Goal: Transaction & Acquisition: Purchase product/service

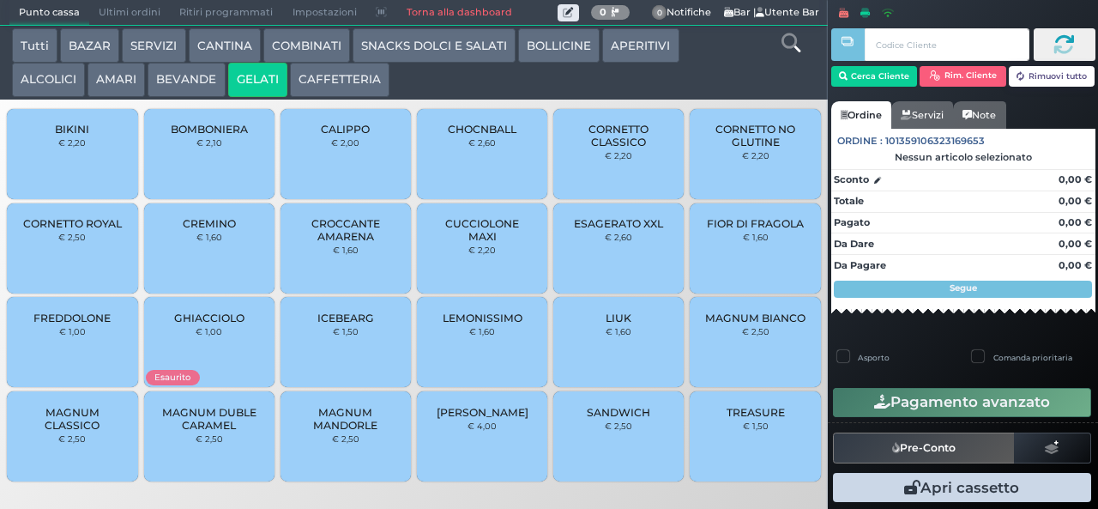
click at [358, 243] on span "CROCCANTE AMARENA" at bounding box center [346, 230] width 102 height 26
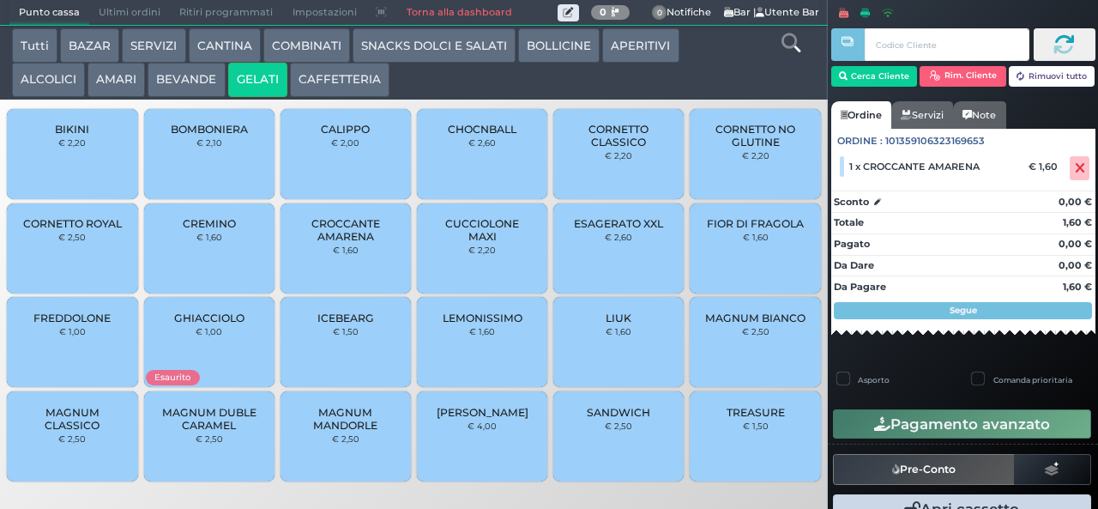
click at [492, 418] on span "[PERSON_NAME]" at bounding box center [482, 412] width 92 height 13
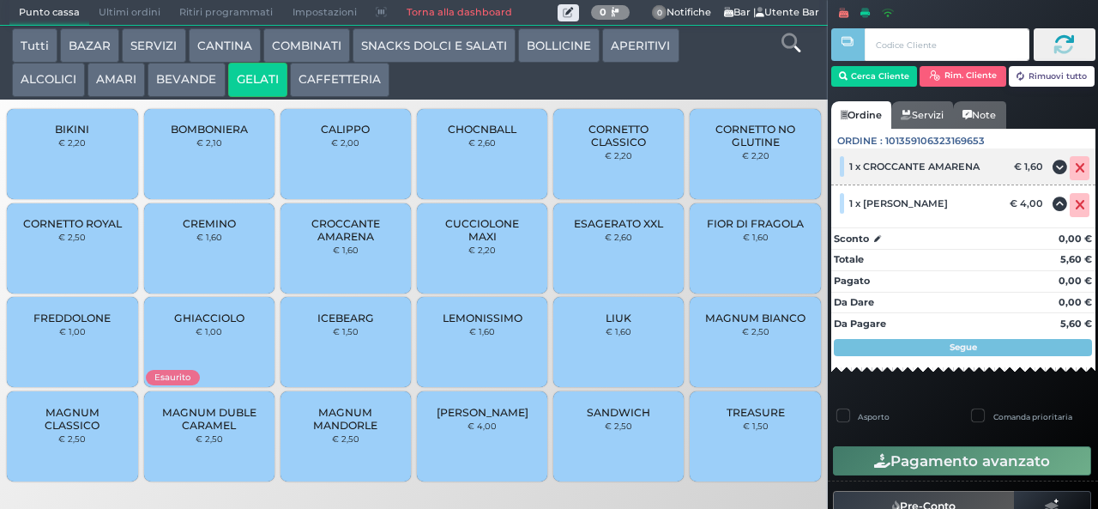
click at [1075, 169] on icon at bounding box center [1080, 168] width 10 height 1
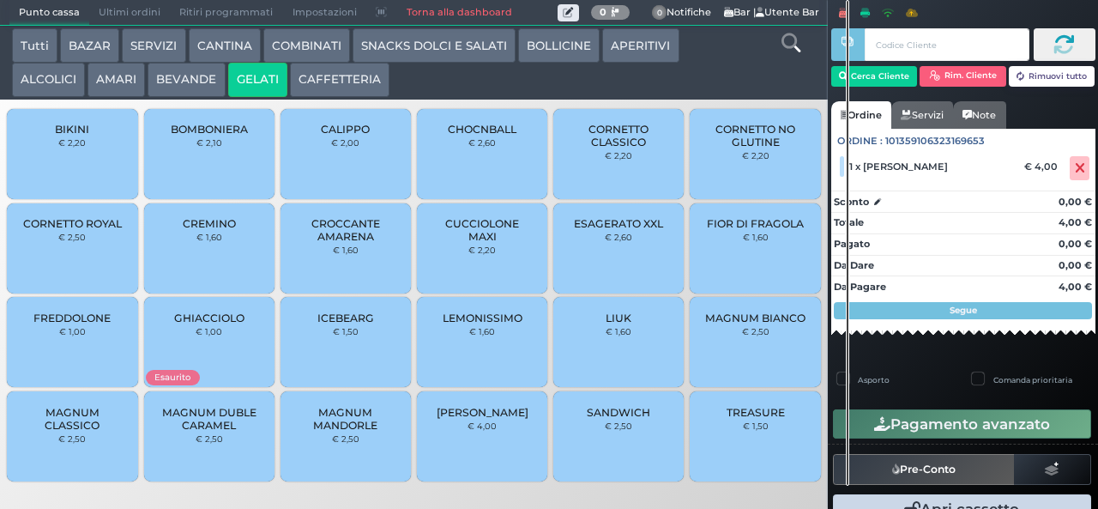
click at [1064, 206] on strong "0,00 €" at bounding box center [1074, 202] width 33 height 12
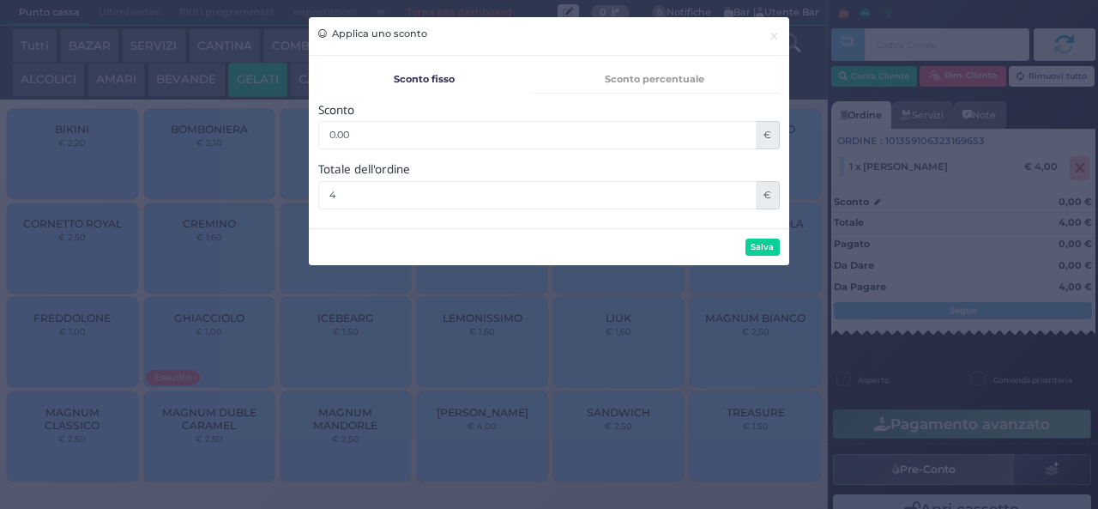
click at [1058, 178] on div "Applica uno sconto × Sconto fisso Sconto percentuale Sconto 0 % Sconto 0.00 € T…" at bounding box center [549, 254] width 1098 height 509
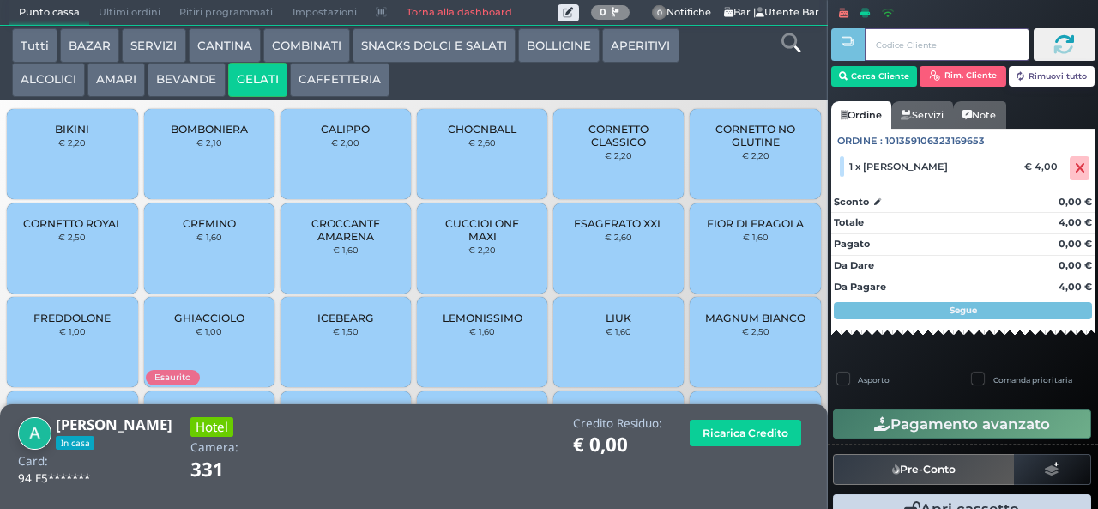
scroll to position [114, 0]
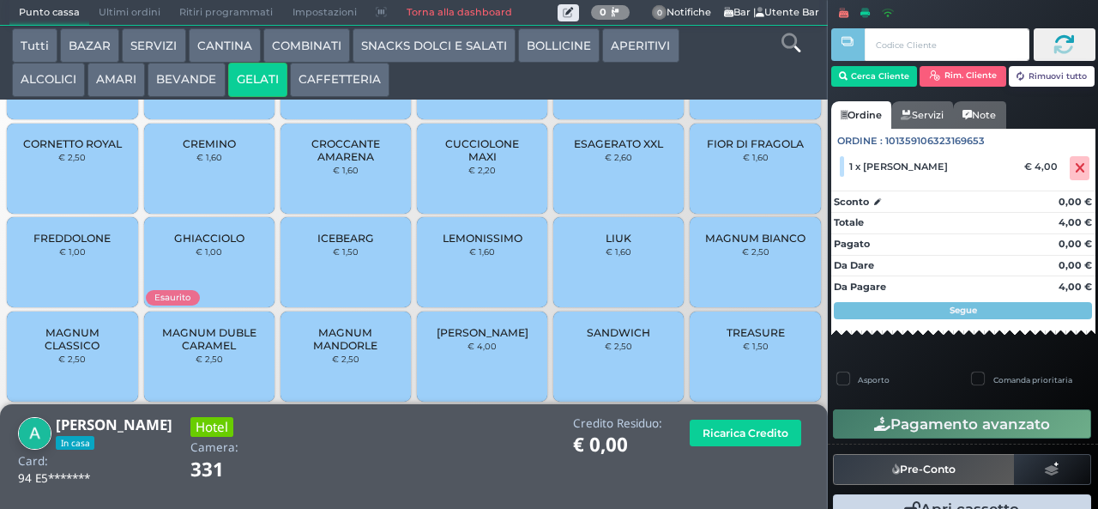
click at [481, 339] on span "[PERSON_NAME]" at bounding box center [482, 332] width 92 height 13
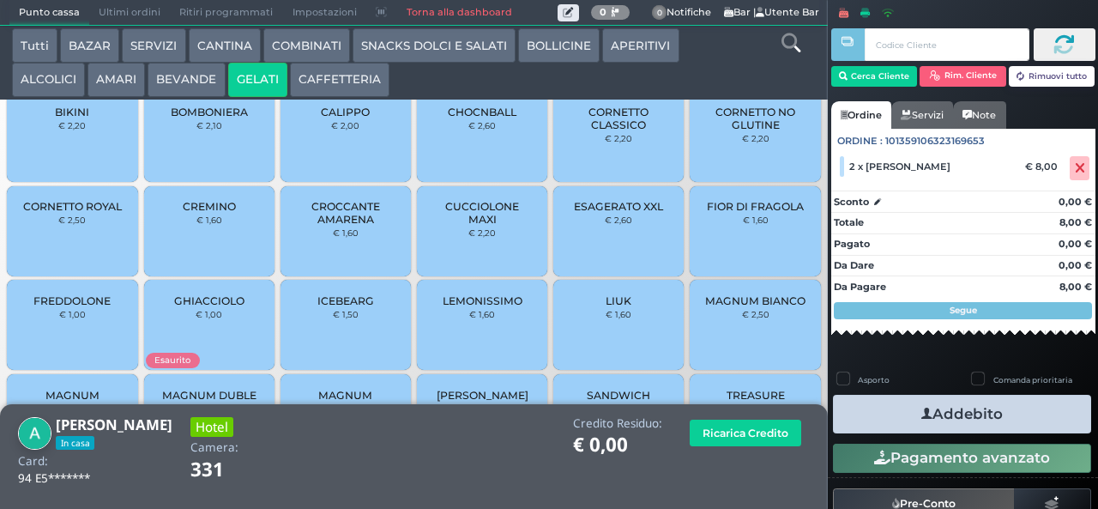
scroll to position [15, 0]
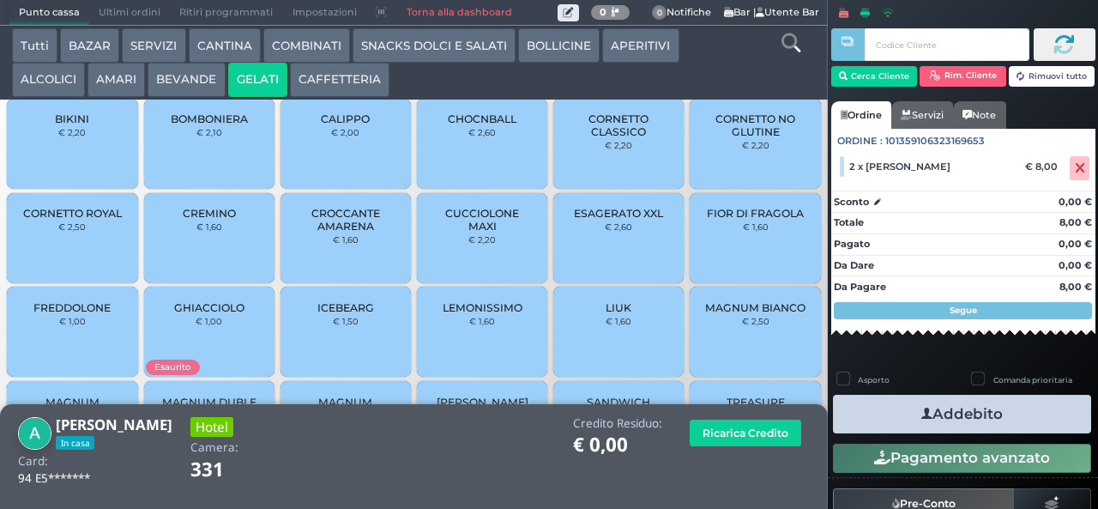
click at [361, 232] on span "CROCCANTE AMARENA" at bounding box center [346, 220] width 102 height 26
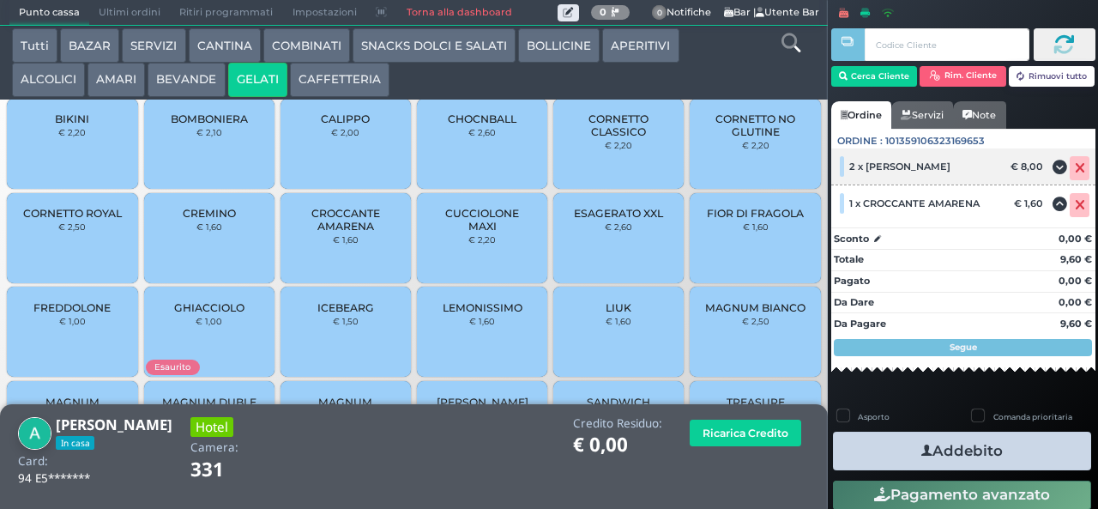
click at [1075, 168] on icon at bounding box center [1080, 168] width 10 height 1
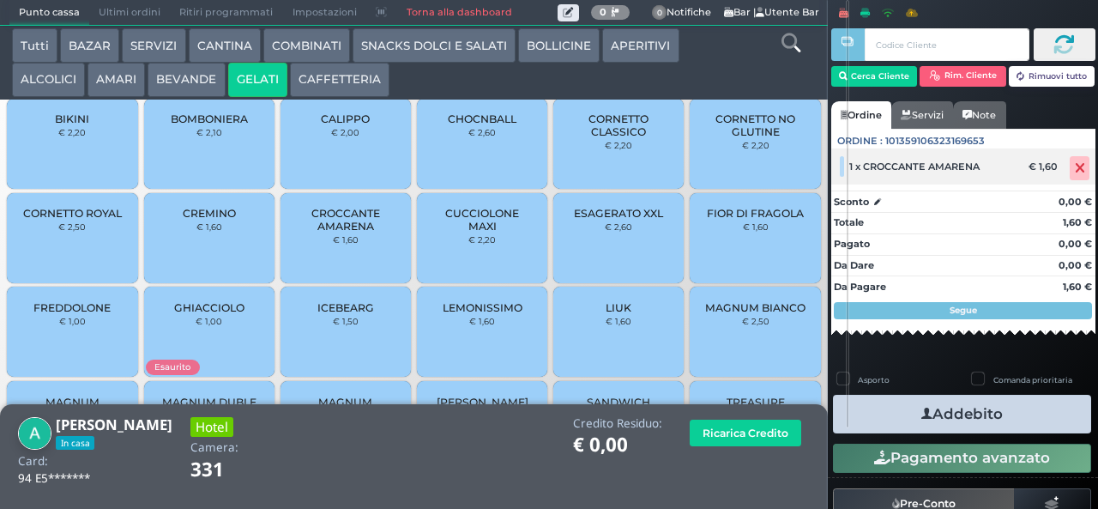
click at [1075, 169] on icon at bounding box center [1080, 168] width 10 height 1
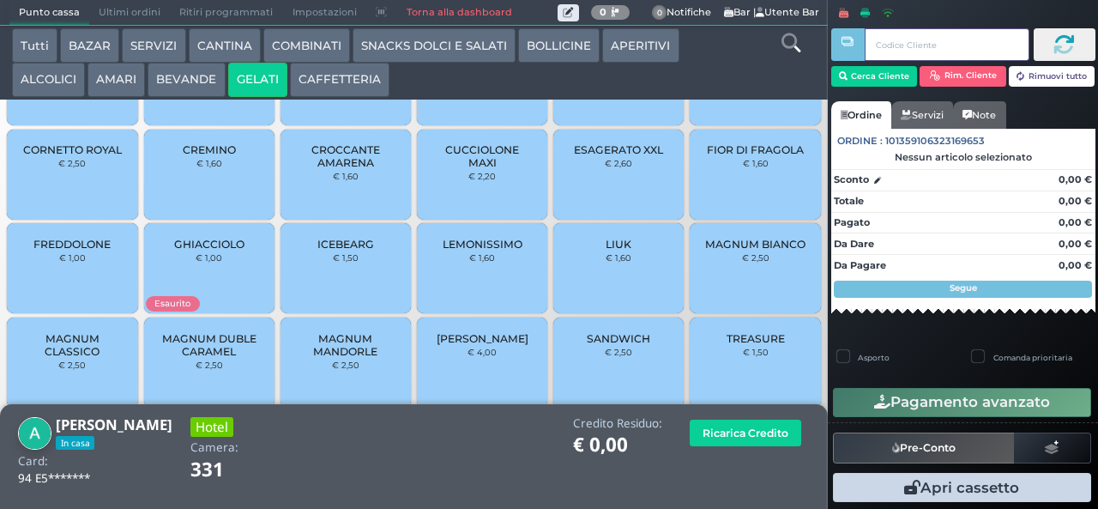
scroll to position [114, 0]
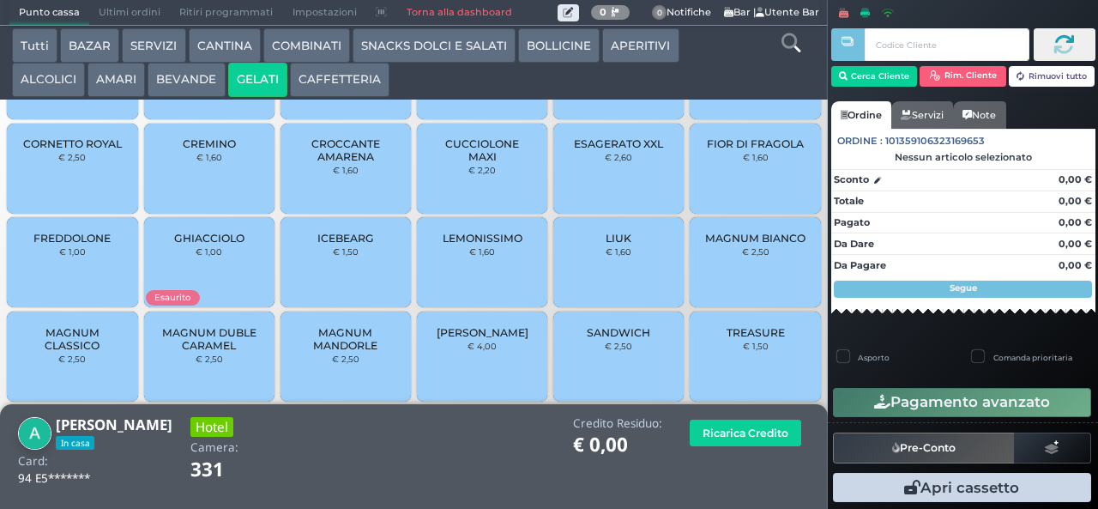
click at [473, 339] on span "[PERSON_NAME]" at bounding box center [482, 332] width 92 height 13
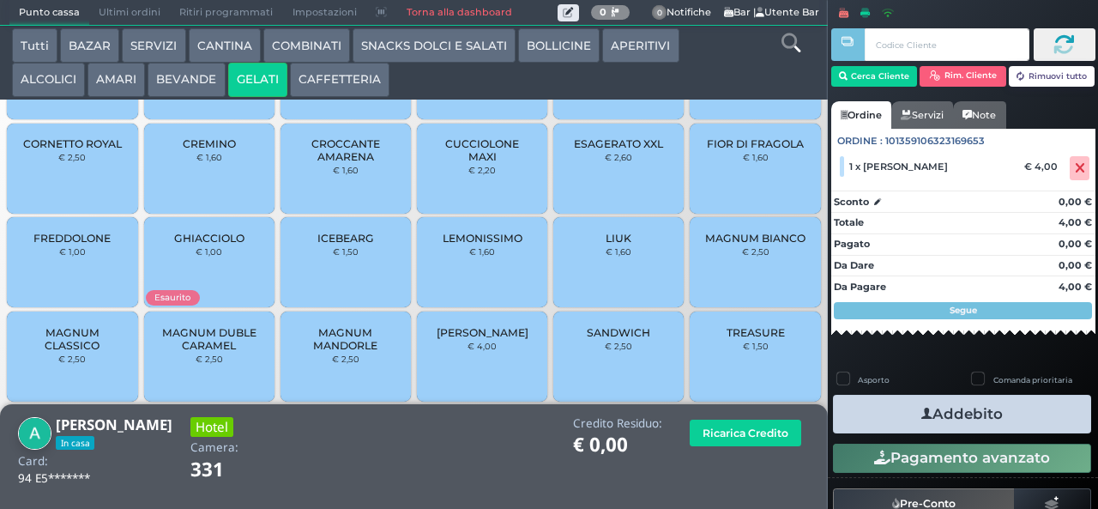
click at [360, 163] on span "CROCCANTE AMARENA" at bounding box center [346, 150] width 102 height 26
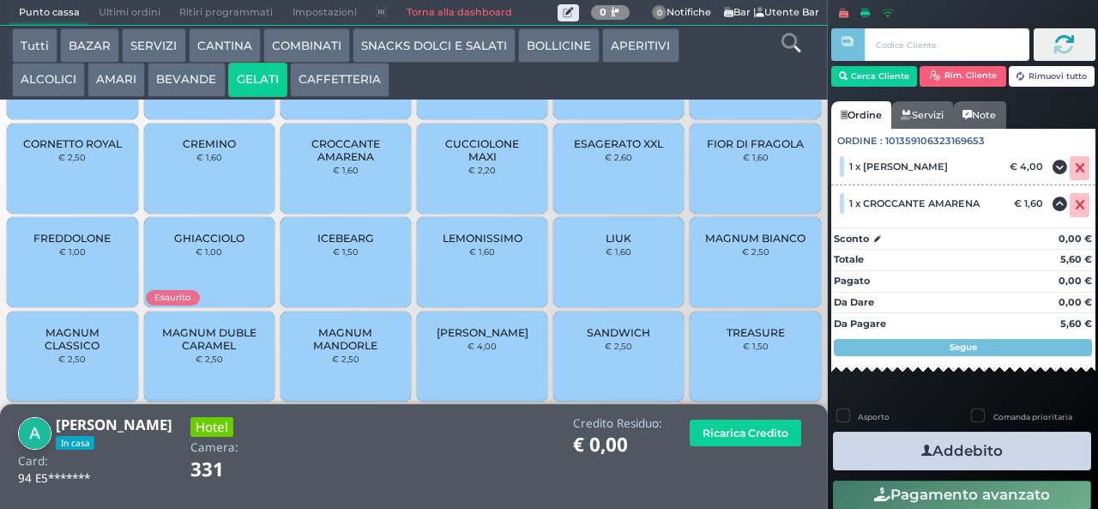
click at [949, 451] on button "Addebito" at bounding box center [962, 450] width 258 height 39
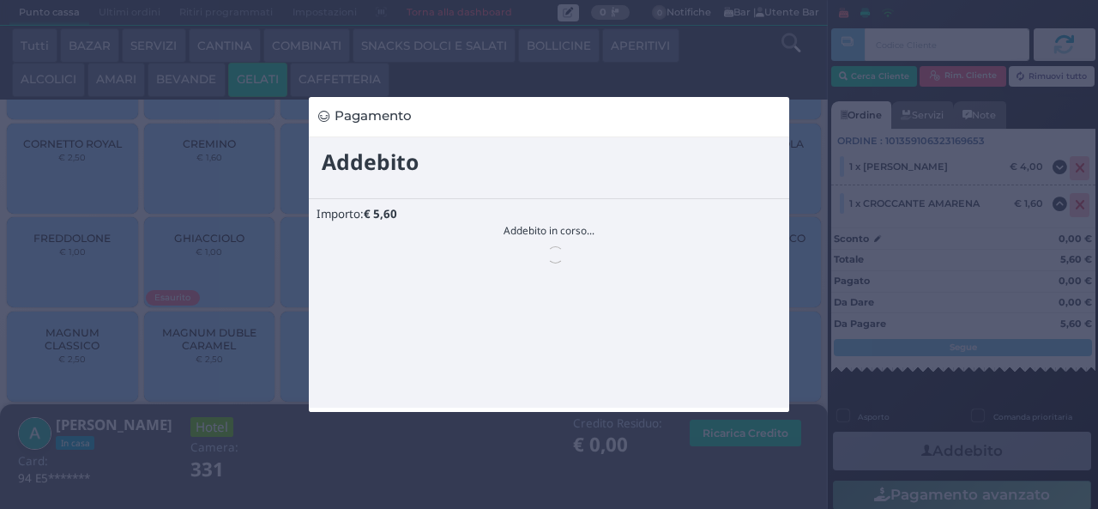
scroll to position [0, 0]
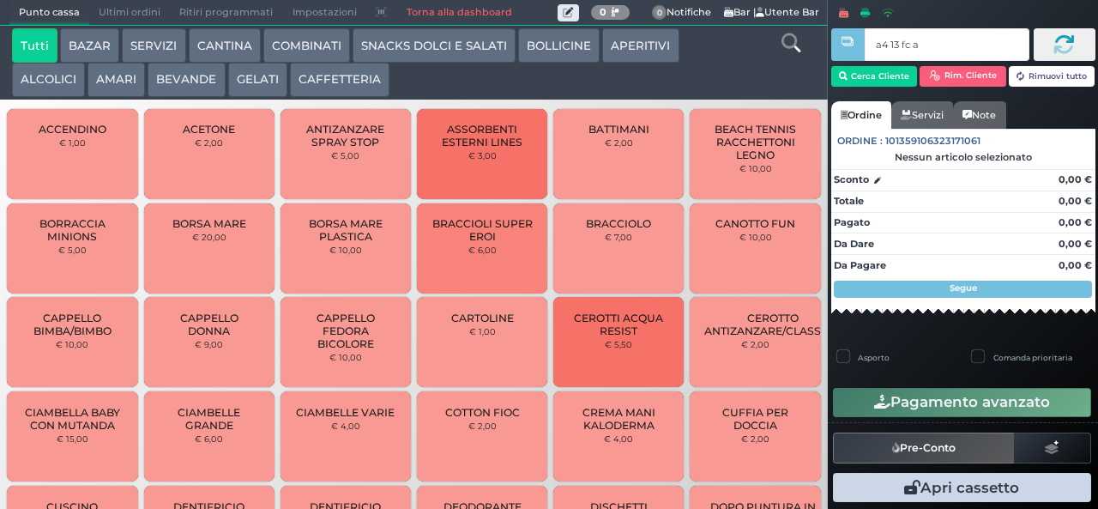
type input "a4 13 fc af"
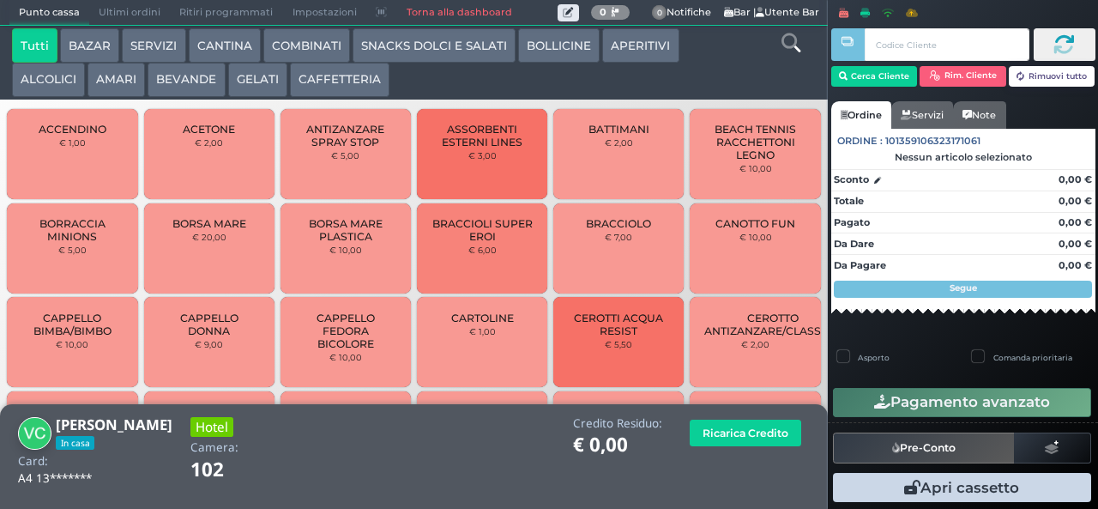
click at [252, 82] on button "GELATI" at bounding box center [257, 80] width 59 height 34
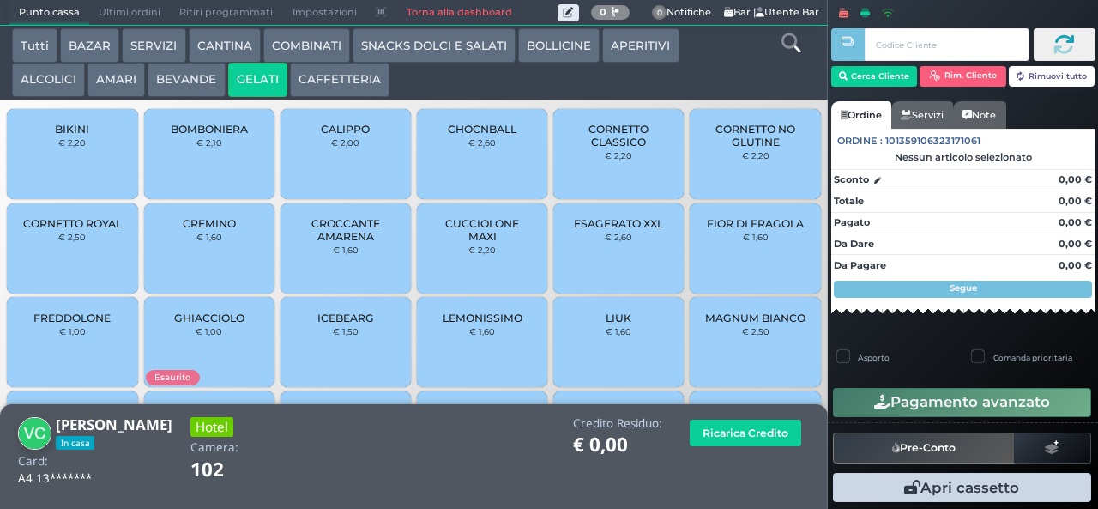
click at [480, 243] on span "CUCCIOLONE MAXI" at bounding box center [482, 230] width 102 height 26
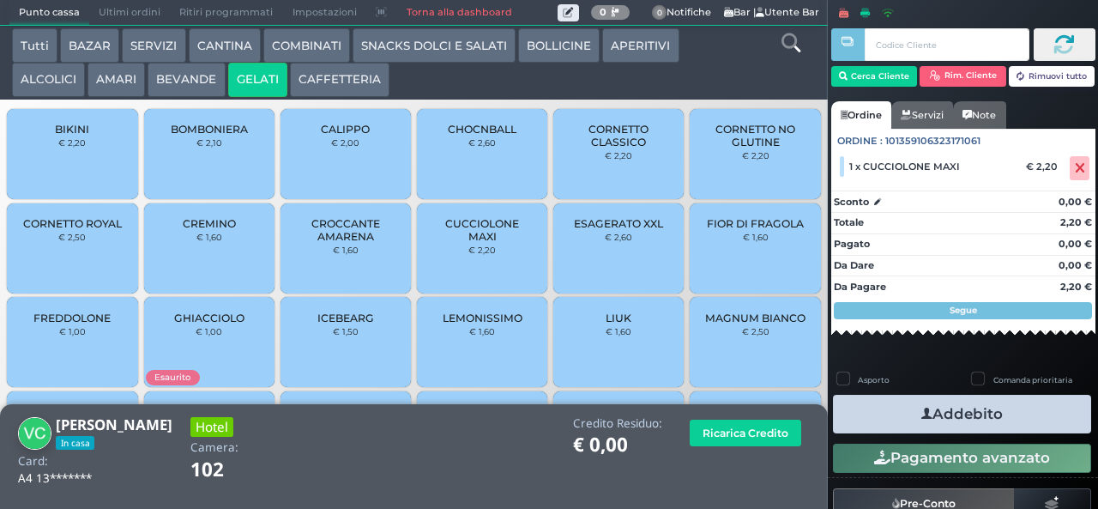
click at [923, 414] on icon "button" at bounding box center [926, 414] width 11 height 18
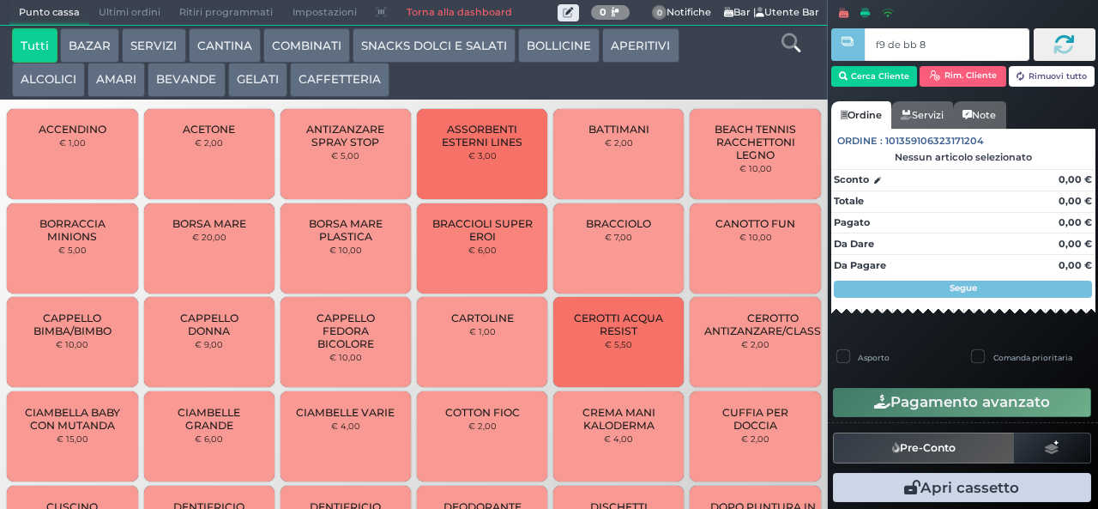
type input "f9 de bb 8b"
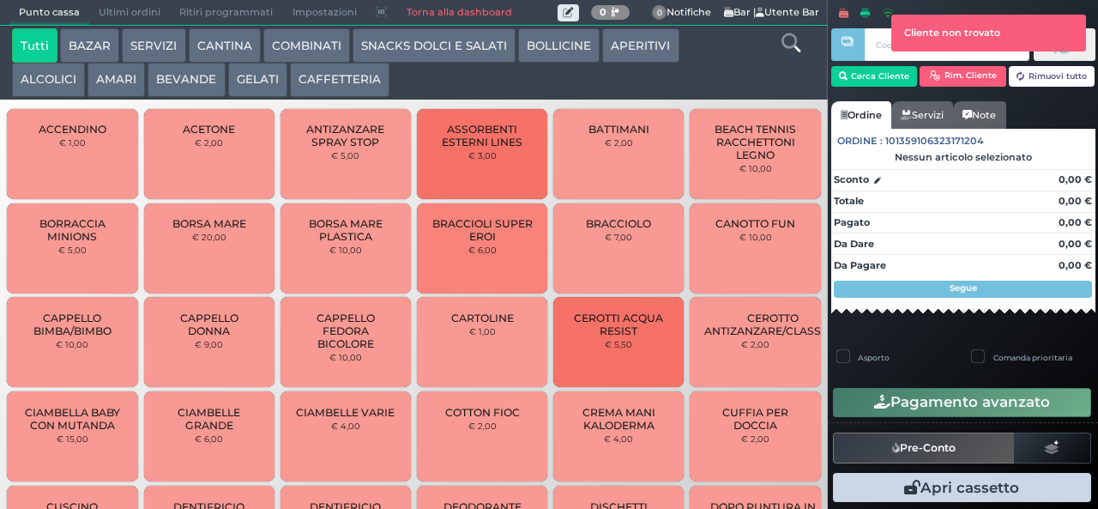
click at [441, 48] on button "SNACKS DOLCI E SALATI" at bounding box center [433, 45] width 163 height 34
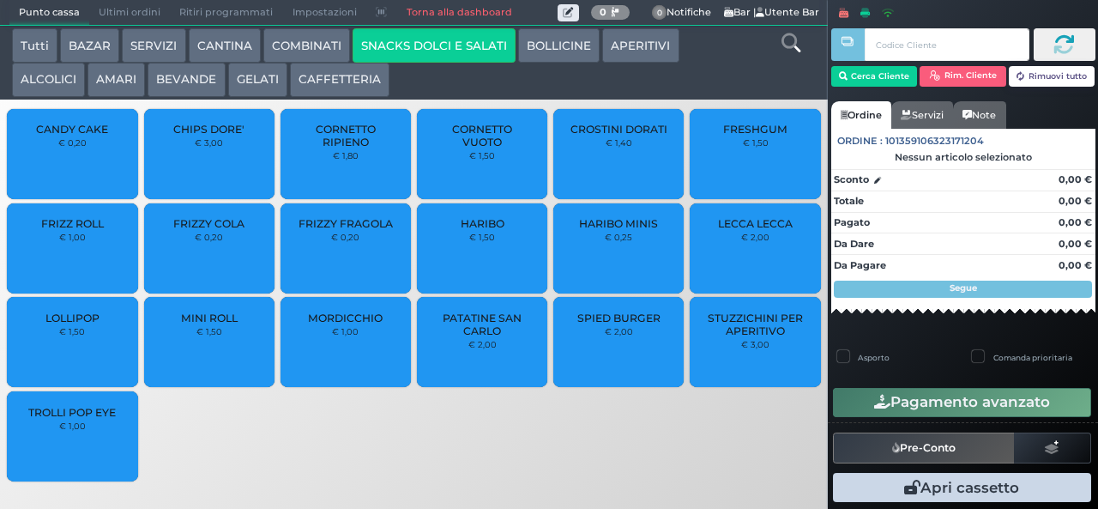
click at [492, 337] on span "PATATINE SAN CARLO" at bounding box center [482, 324] width 102 height 26
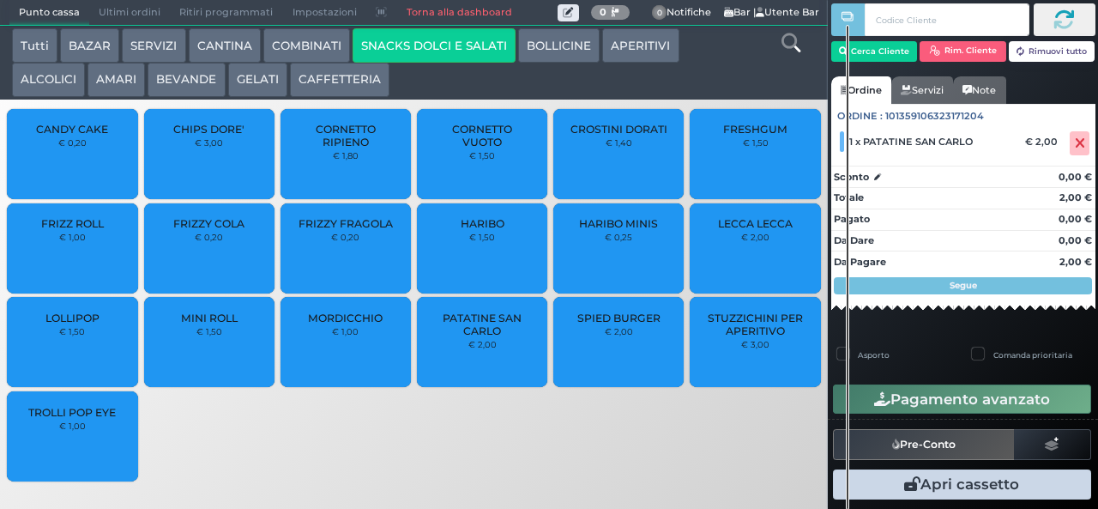
scroll to position [35, 0]
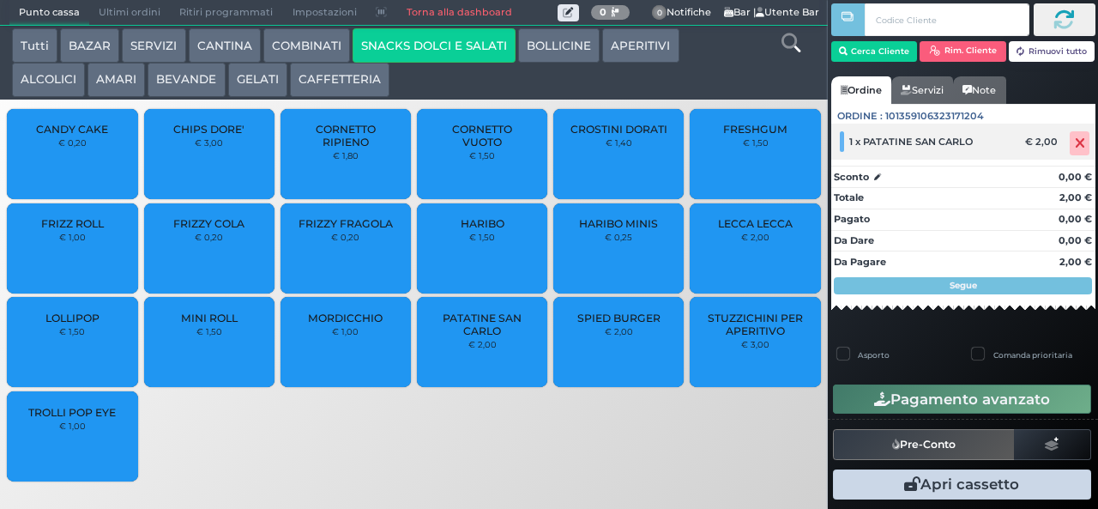
click at [1075, 144] on icon at bounding box center [1080, 143] width 10 height 1
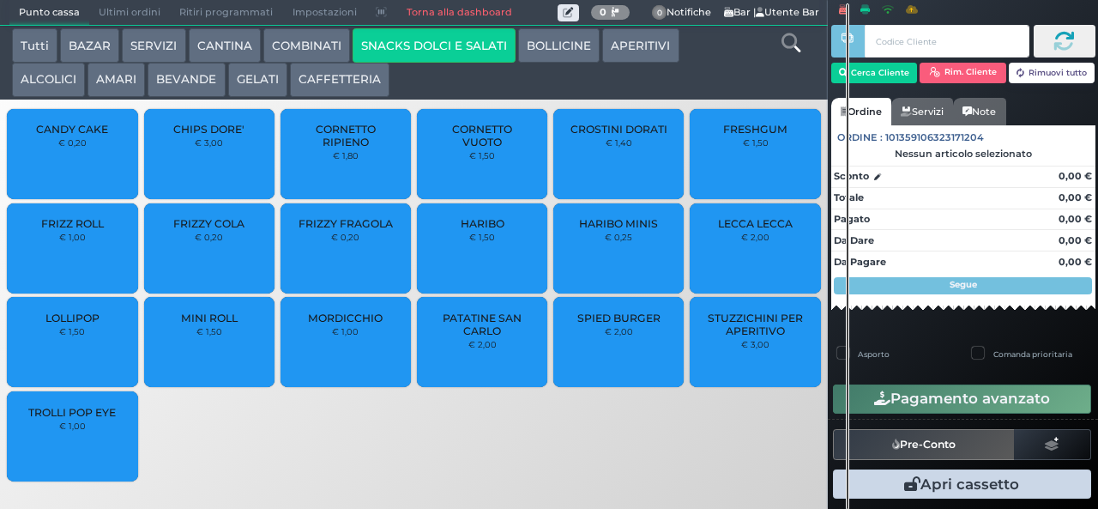
scroll to position [4, 0]
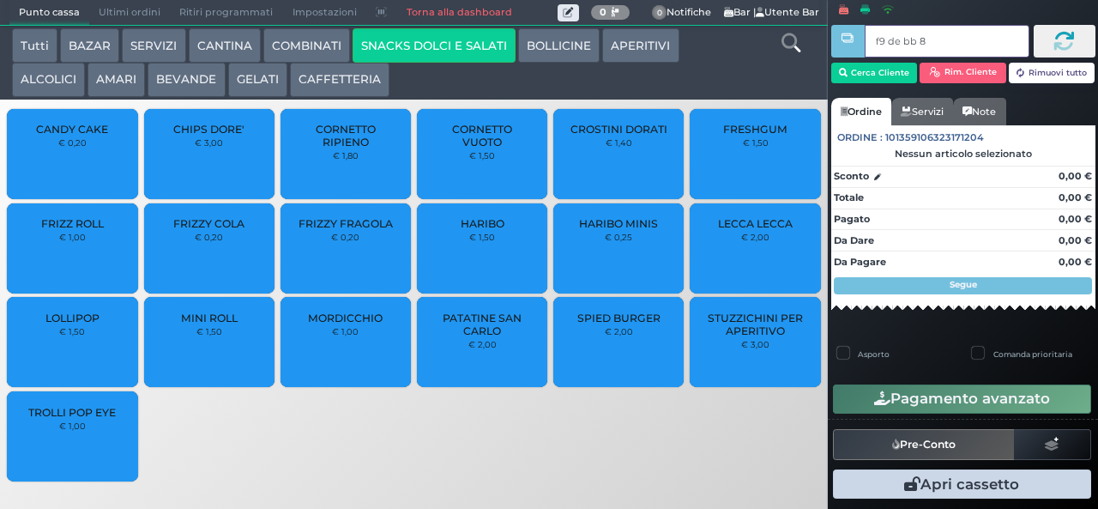
type input "f9 de bb 8b"
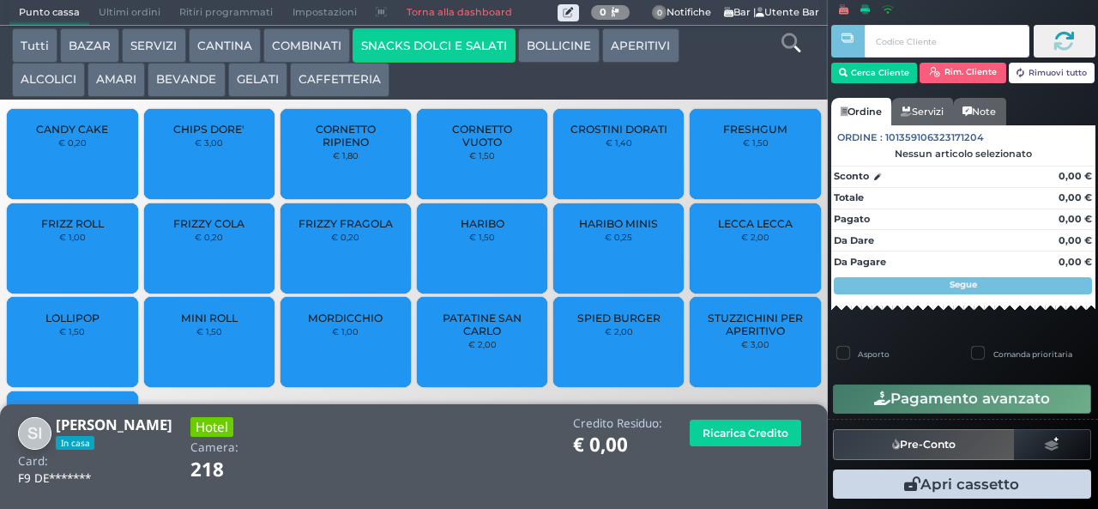
click at [485, 337] on span "PATATINE SAN CARLO" at bounding box center [482, 324] width 102 height 26
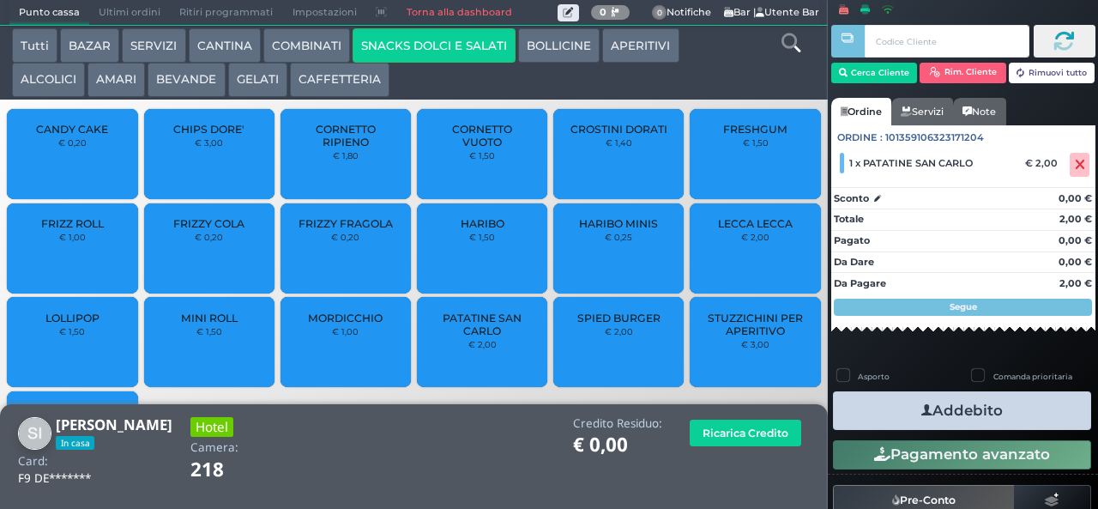
click at [952, 408] on button "Addebito" at bounding box center [962, 410] width 258 height 39
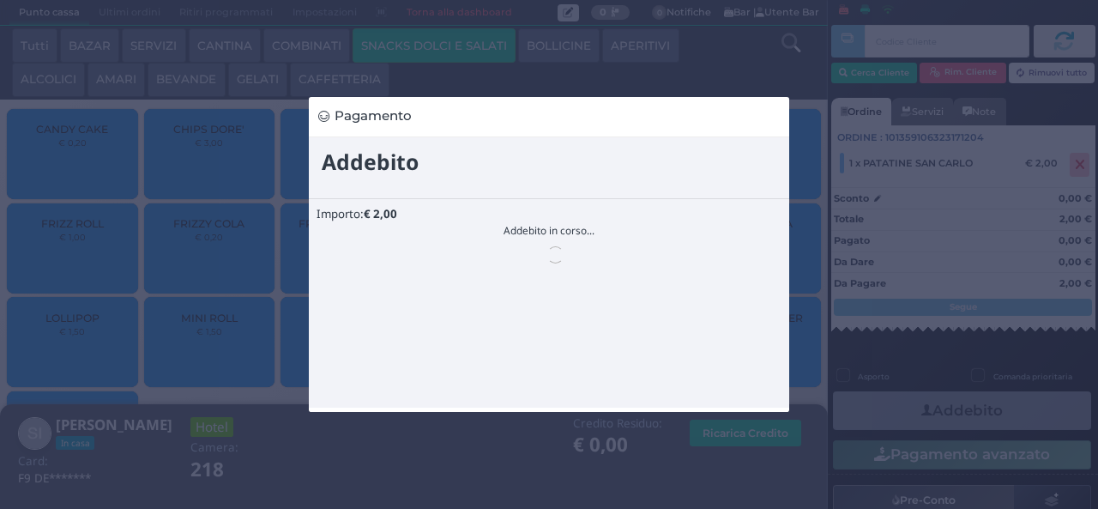
scroll to position [0, 0]
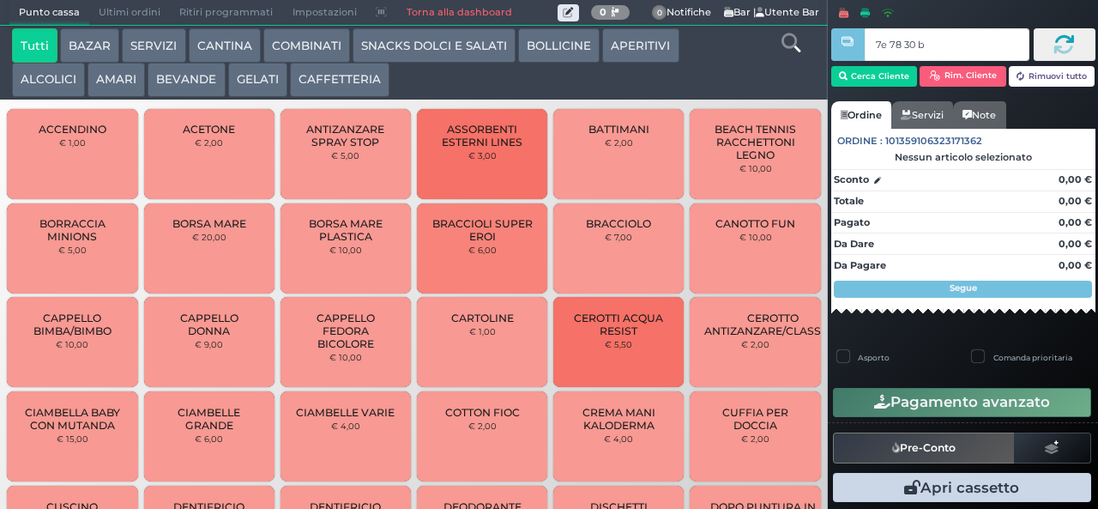
type input "7e 78 30 b9"
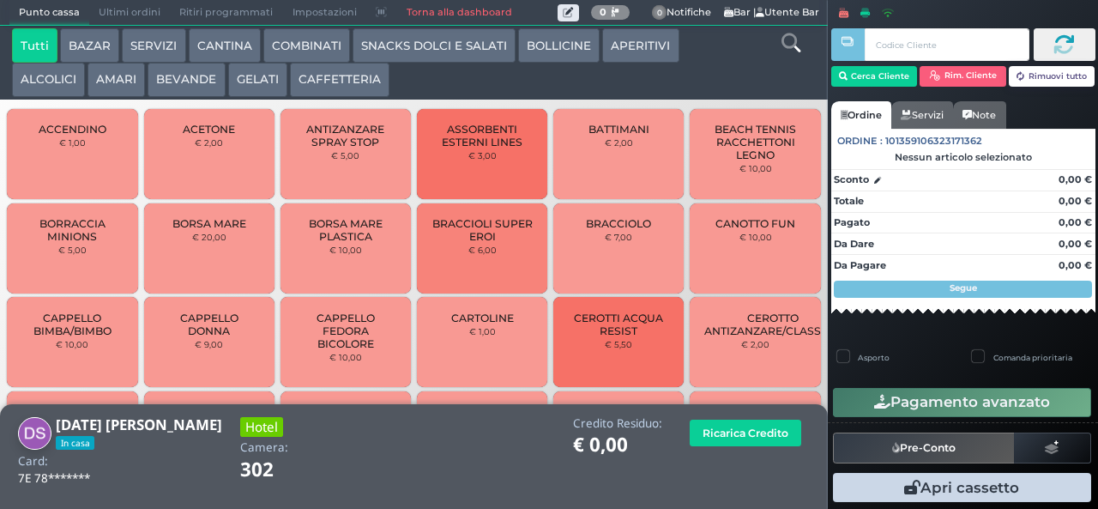
click at [315, 83] on button "CAFFETTERIA" at bounding box center [339, 80] width 99 height 34
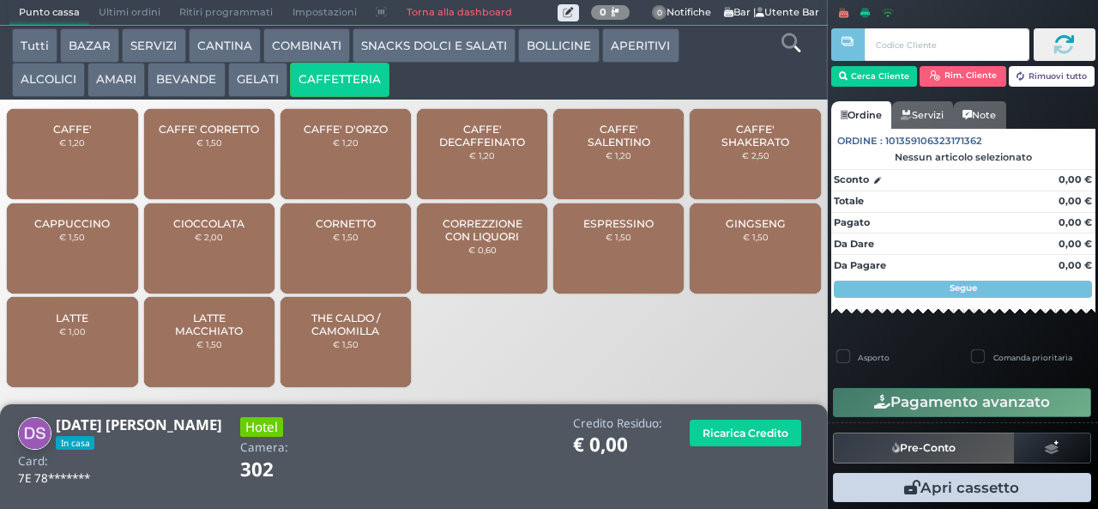
click at [612, 148] on span "CAFFE' SALENTINO" at bounding box center [619, 136] width 102 height 26
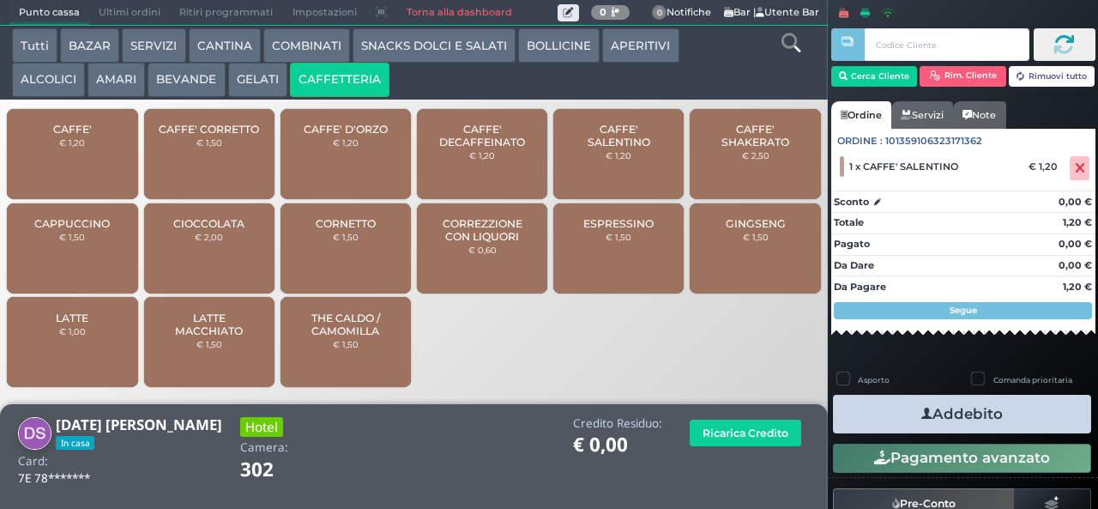
click at [873, 412] on button "Addebito" at bounding box center [962, 413] width 258 height 39
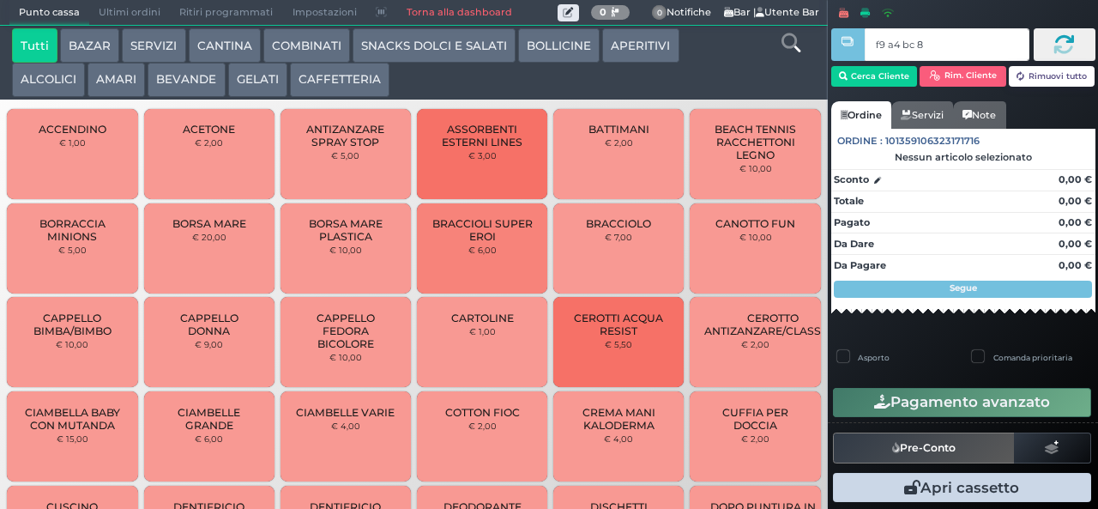
type input "f9 a4 bc 8b"
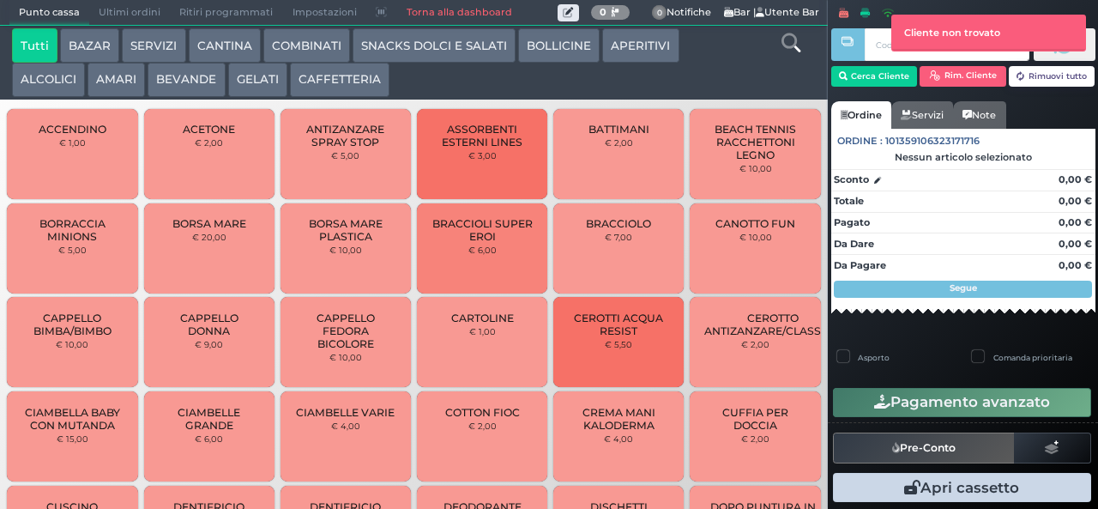
click at [407, 23] on link "Torna alla dashboard" at bounding box center [458, 13] width 124 height 24
click at [455, 52] on button "SNACKS DOLCI E SALATI" at bounding box center [433, 45] width 163 height 34
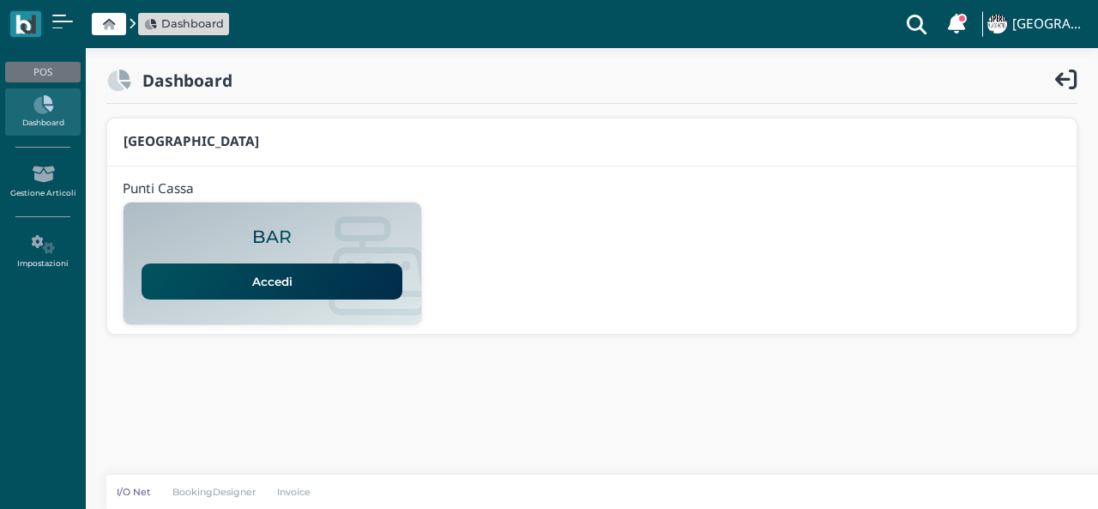
click at [280, 291] on link "Accedi" at bounding box center [271, 281] width 261 height 36
click at [351, 289] on link "Accedi" at bounding box center [271, 281] width 261 height 36
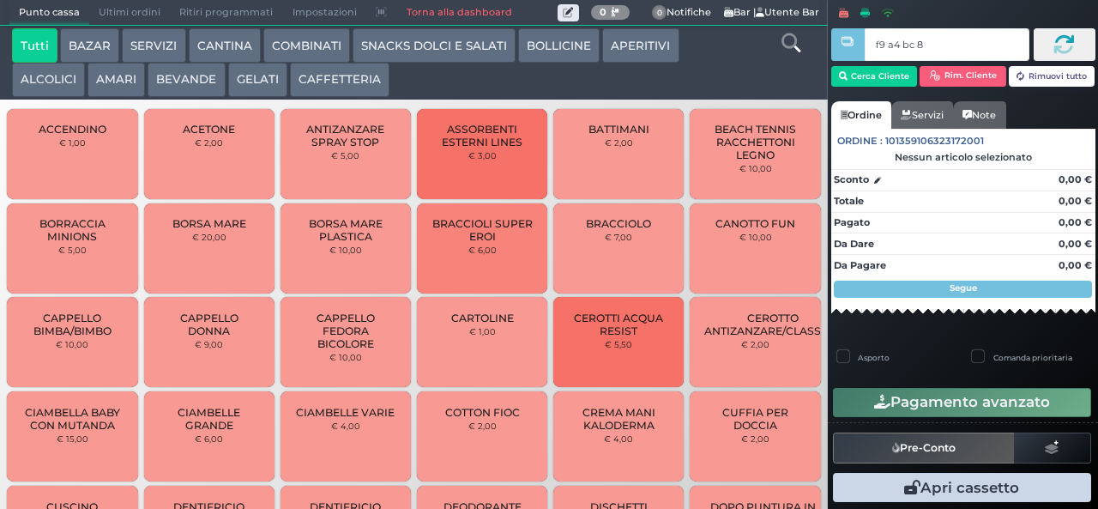
type input "f9 a4 bc 8b"
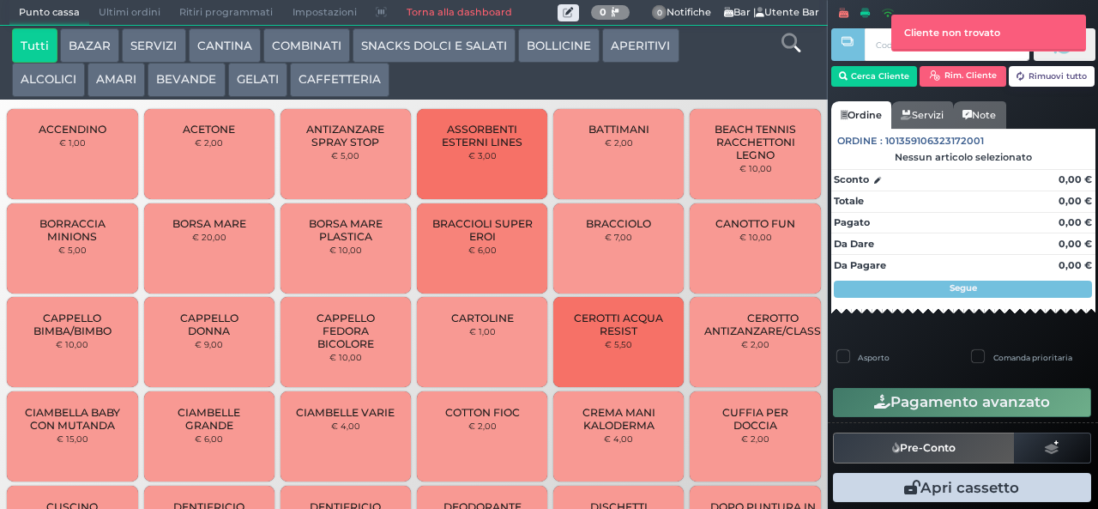
click at [471, 45] on button "SNACKS DOLCI E SALATI" at bounding box center [433, 45] width 163 height 34
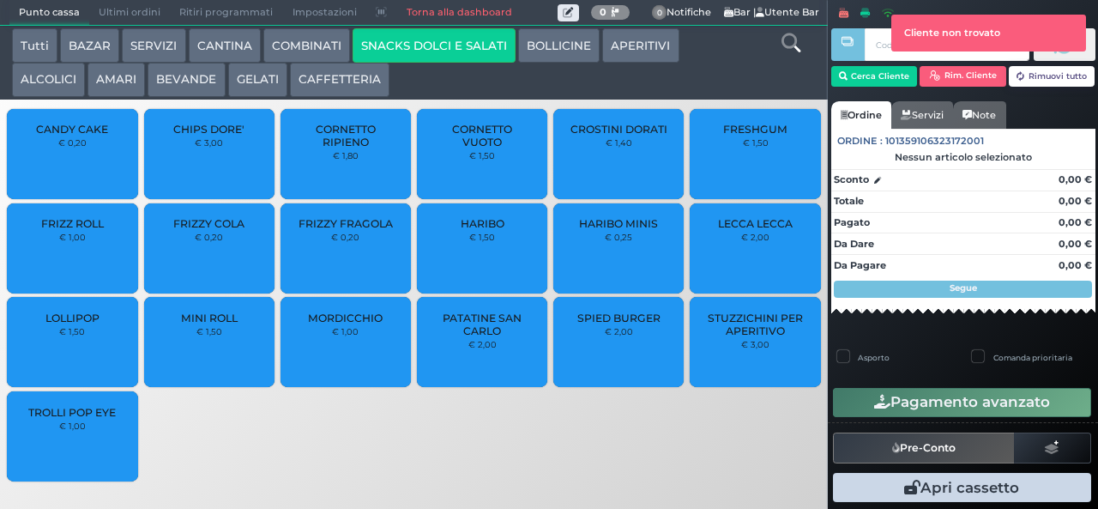
click at [643, 135] on span "CROSTINI DORATI" at bounding box center [618, 129] width 97 height 13
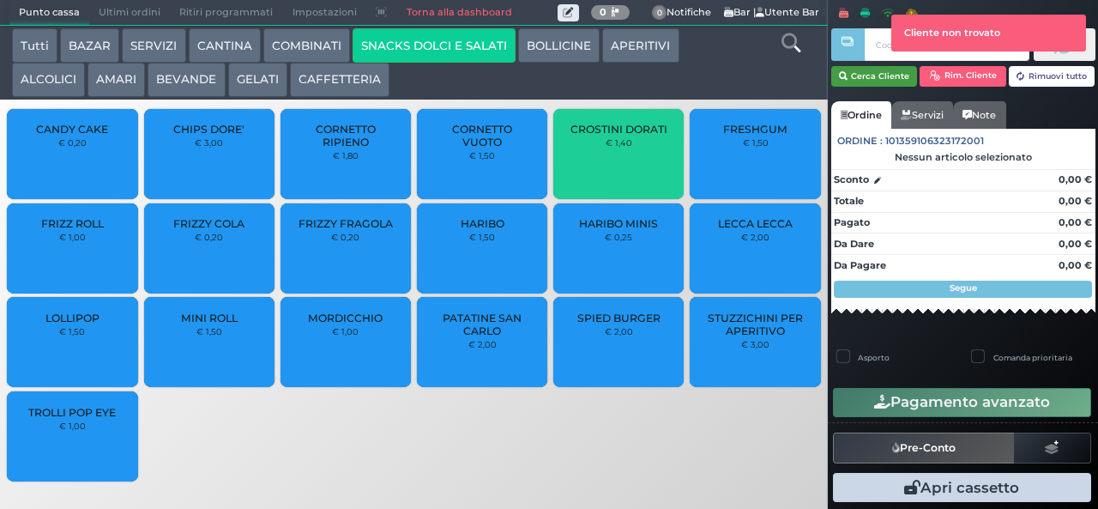
click at [870, 75] on button "Cerca Cliente" at bounding box center [874, 76] width 87 height 21
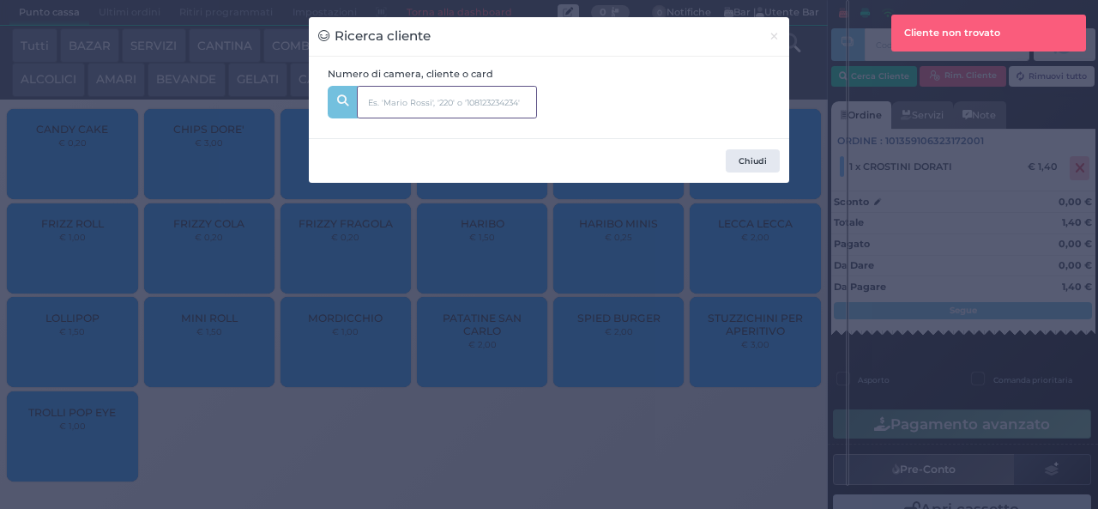
click at [437, 97] on input "text" at bounding box center [447, 102] width 180 height 33
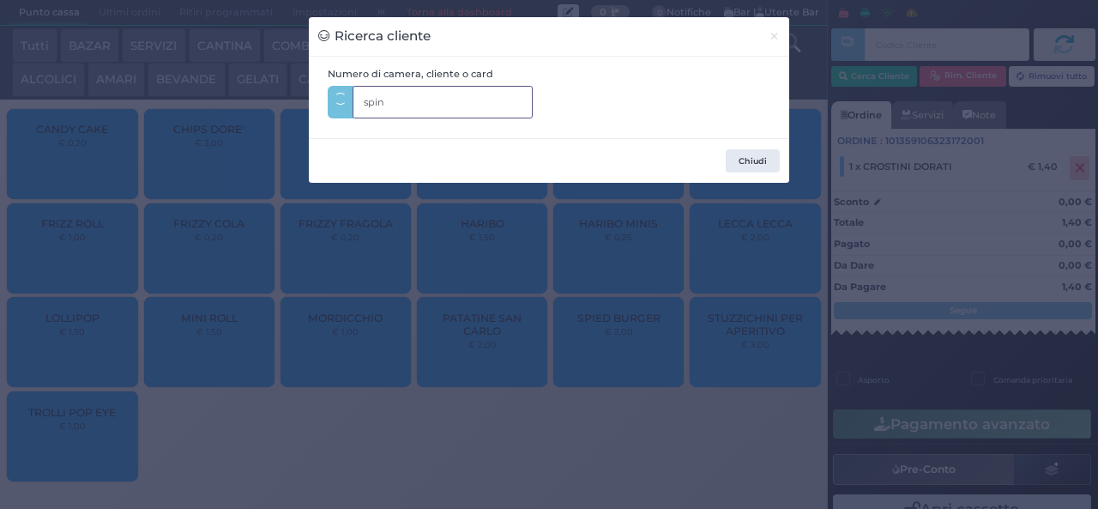
type input "spina"
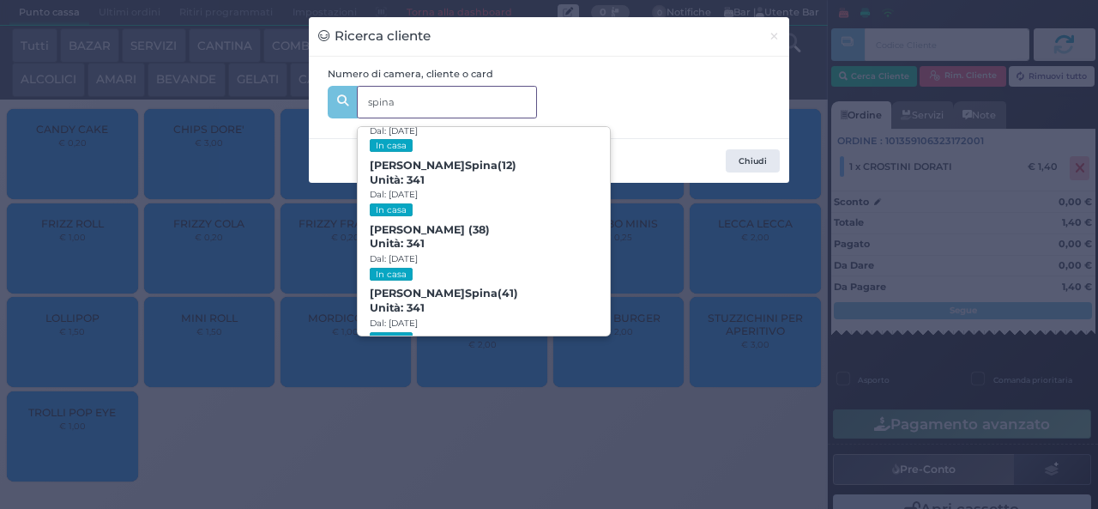
scroll to position [78, 0]
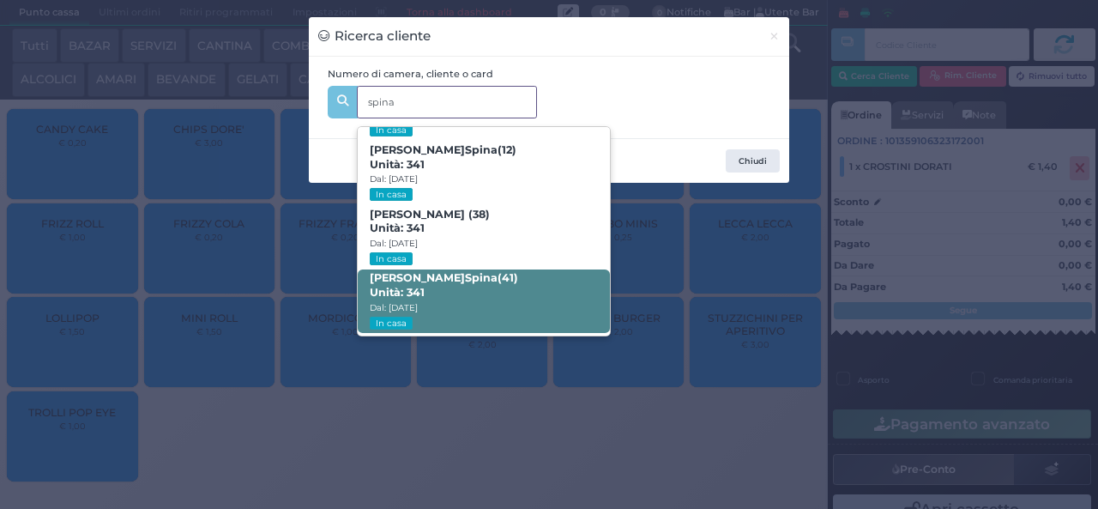
click at [523, 286] on span "[PERSON_NAME] (41) Unità: 341 Dal: [DATE] In casa" at bounding box center [483, 301] width 251 height 64
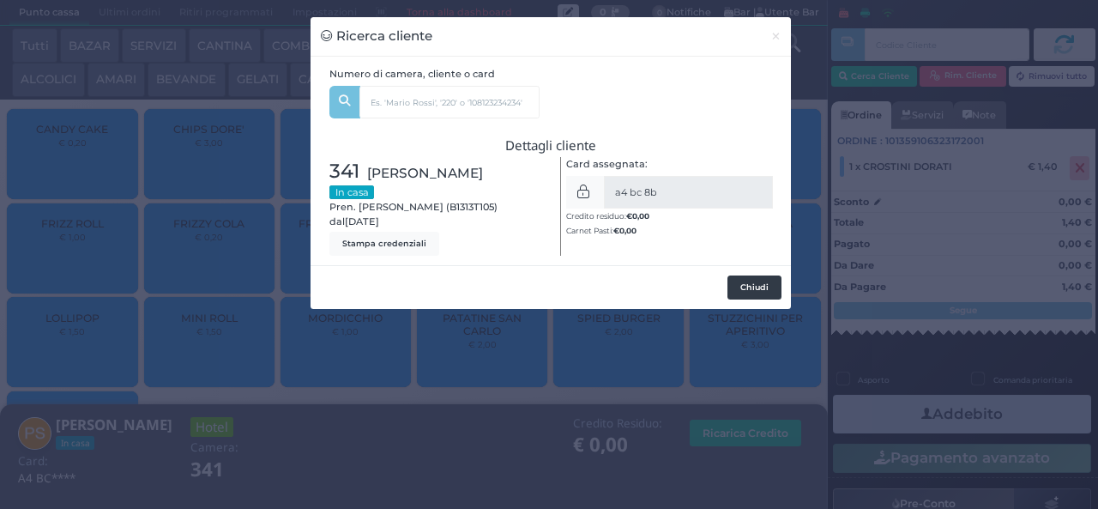
click at [757, 286] on button "Chiudi" at bounding box center [754, 287] width 54 height 24
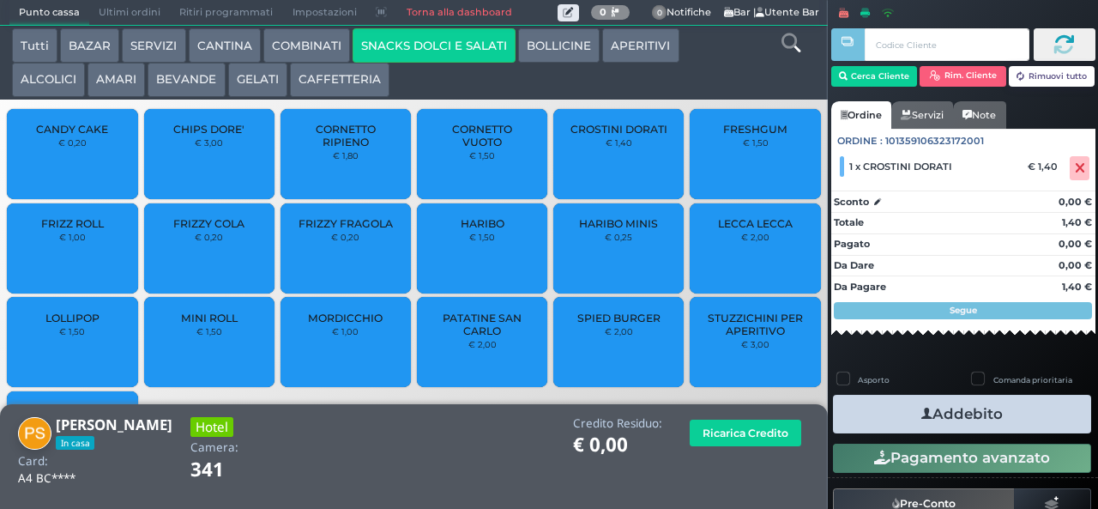
click at [1010, 420] on button "Addebito" at bounding box center [962, 413] width 258 height 39
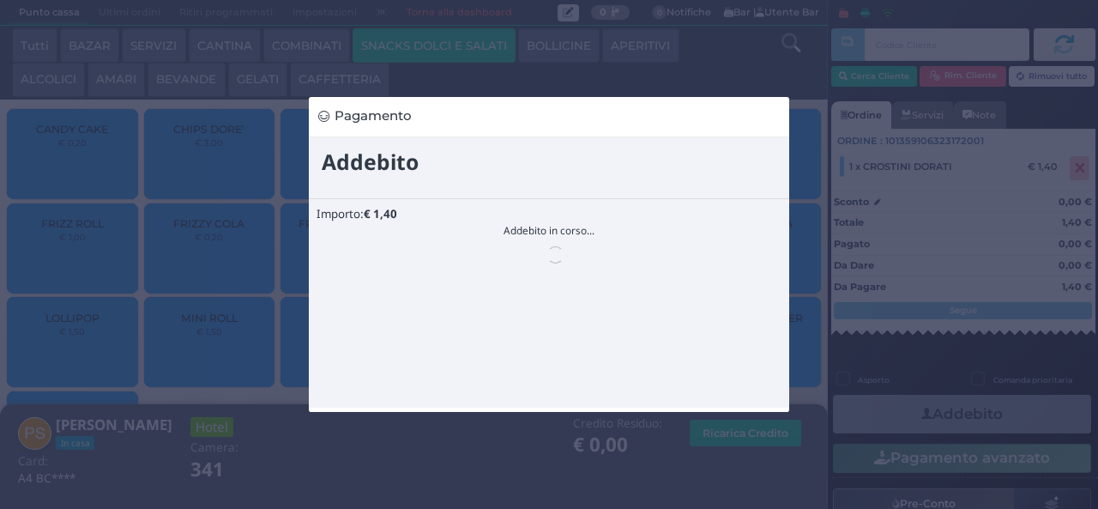
scroll to position [0, 0]
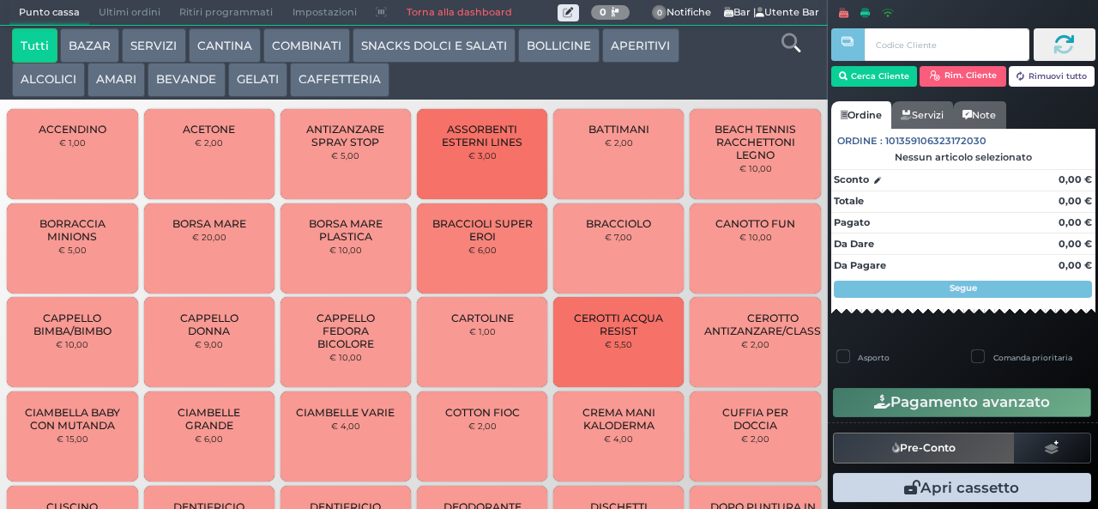
click at [442, 58] on button "SNACKS DOLCI E SALATI" at bounding box center [433, 45] width 163 height 34
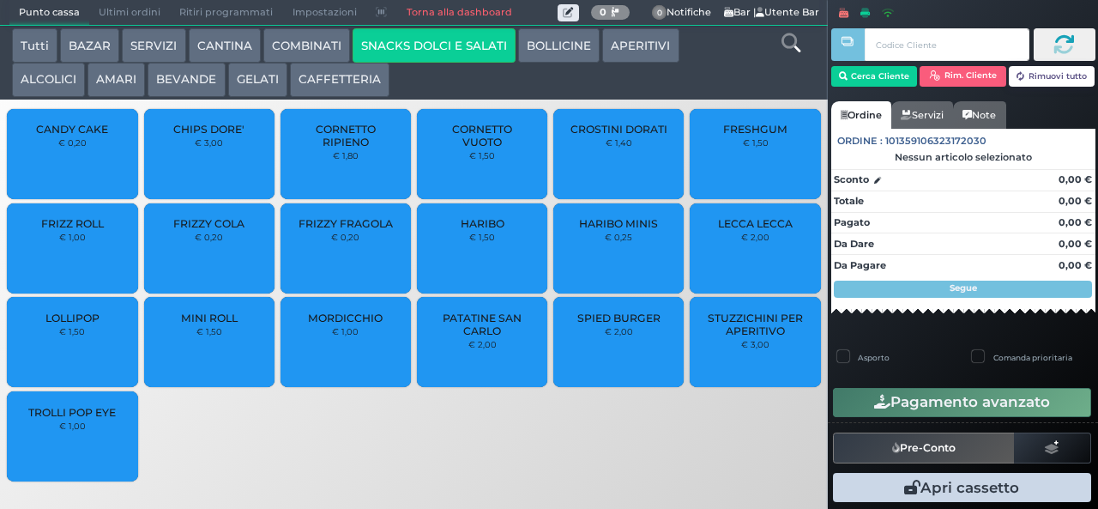
click at [352, 28] on button "SNACKS DOLCI E SALATI" at bounding box center [433, 45] width 163 height 34
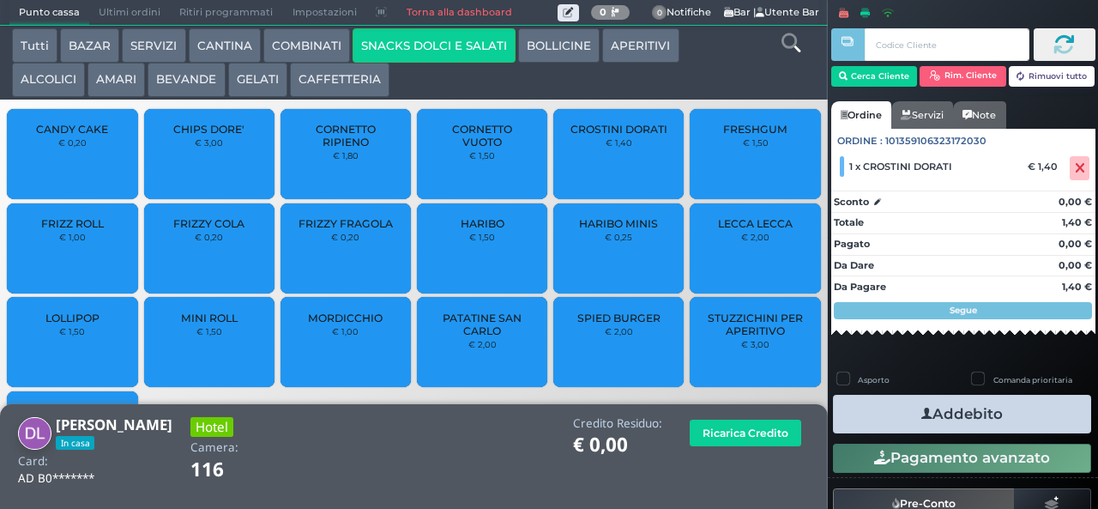
click at [353, 229] on span "FRIZZY FRAGOLA" at bounding box center [345, 223] width 94 height 13
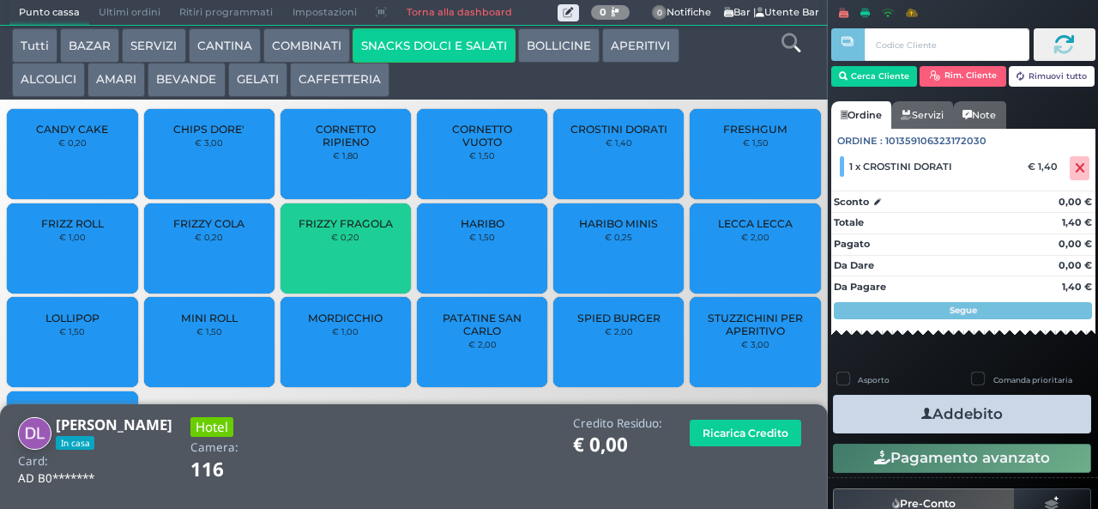
click at [358, 230] on span "FRIZZY FRAGOLA" at bounding box center [345, 223] width 94 height 13
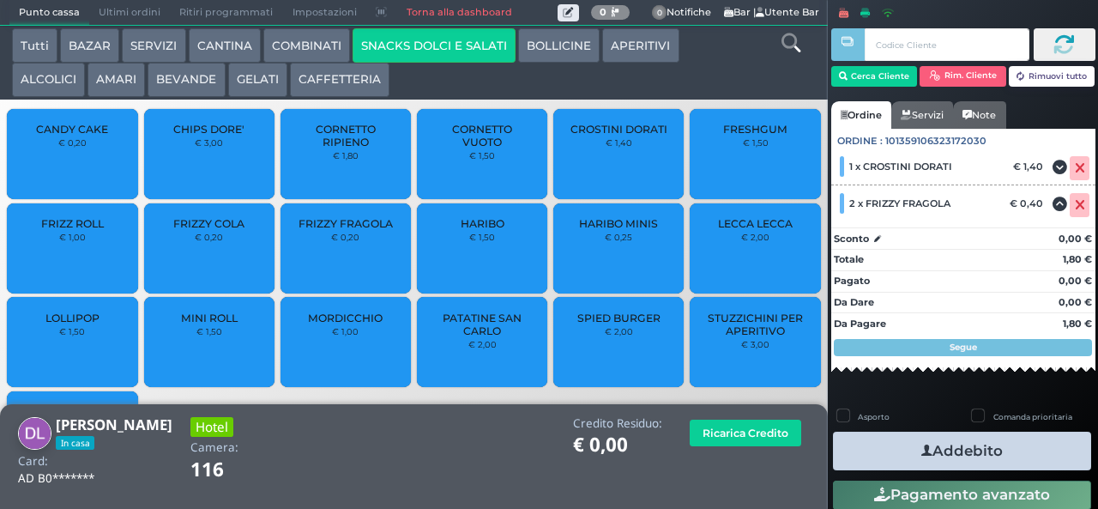
click at [600, 135] on span "CROSTINI DORATI" at bounding box center [618, 129] width 97 height 13
click at [1017, 432] on button "Addebito" at bounding box center [962, 450] width 258 height 39
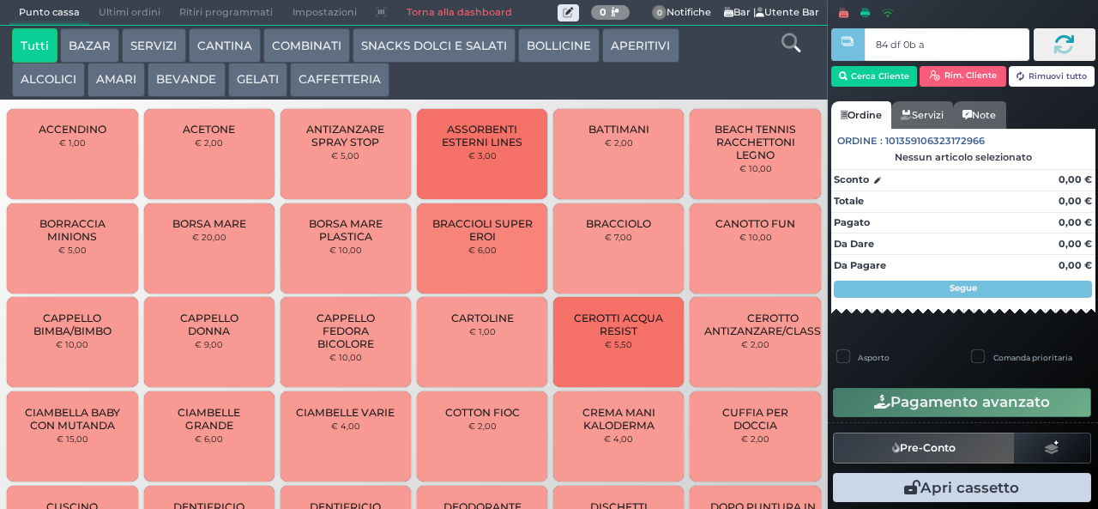
type input "84 df 0b af"
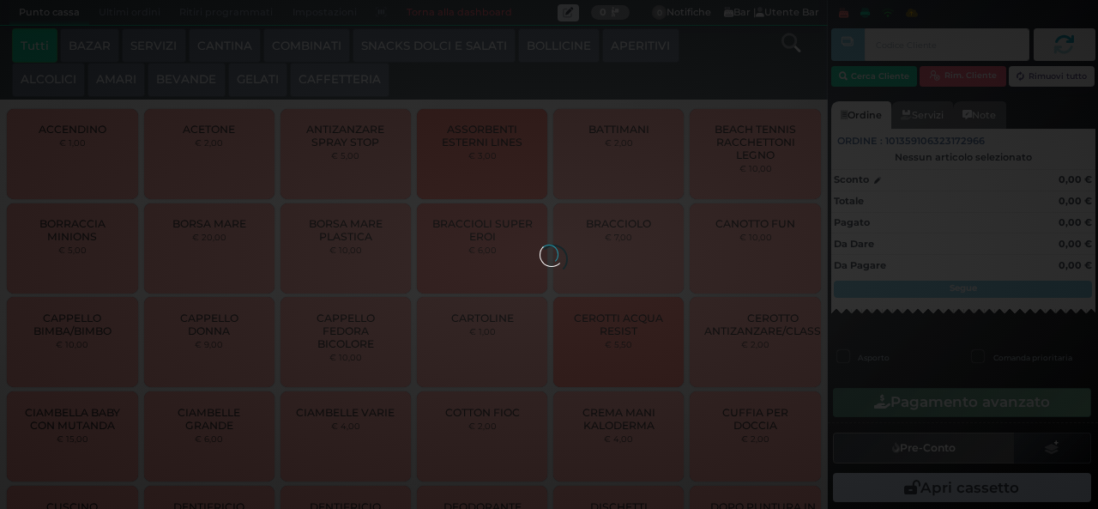
click at [257, 79] on button "GELATI" at bounding box center [257, 80] width 59 height 34
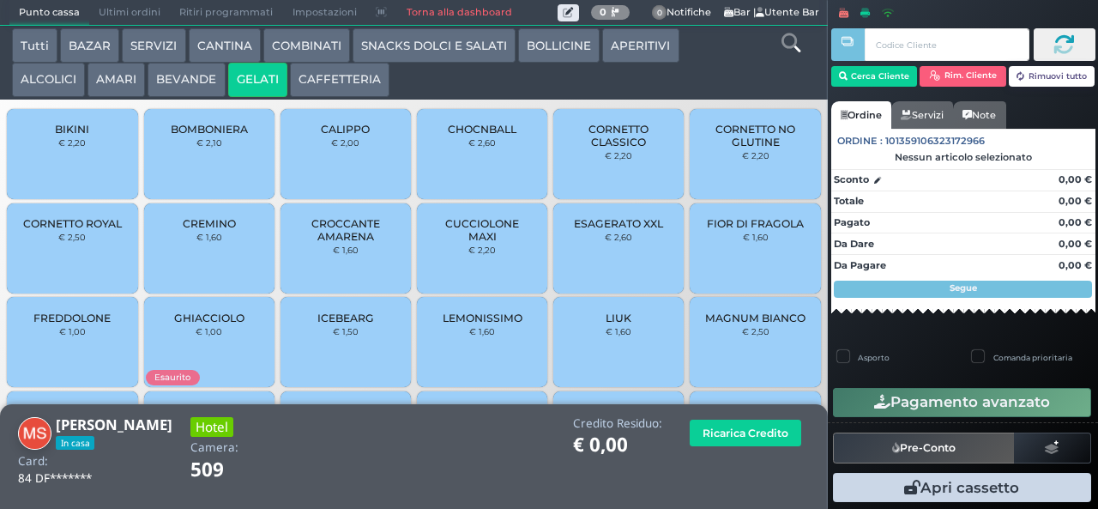
click at [605, 148] on span "CORNETTO CLASSICO" at bounding box center [619, 136] width 102 height 26
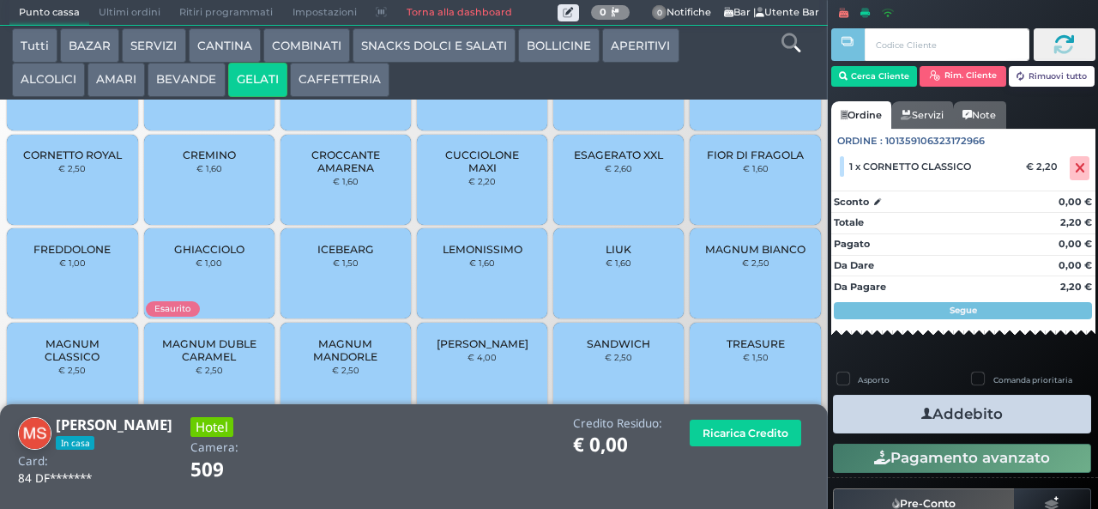
scroll to position [114, 0]
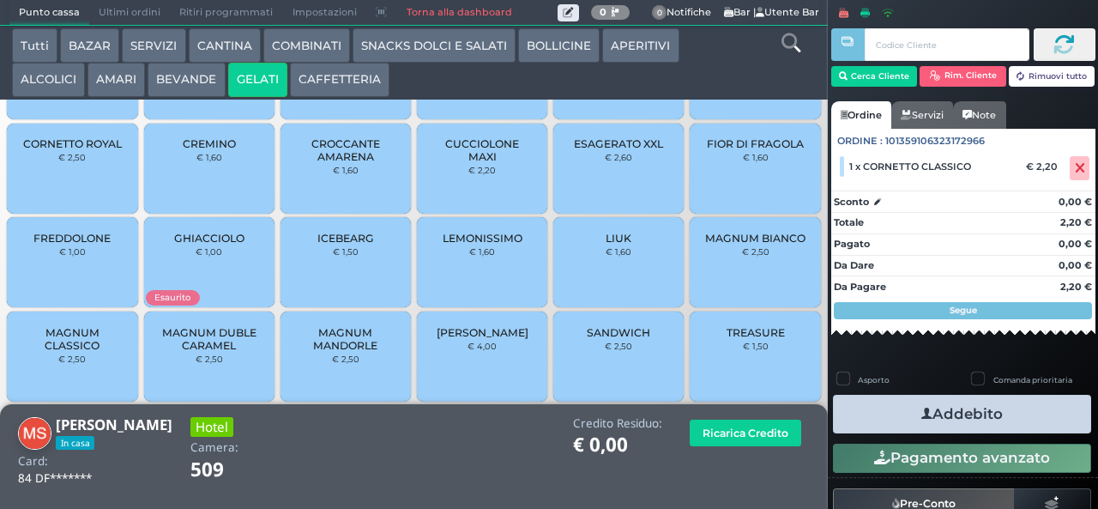
click at [750, 244] on span "MAGNUM BIANCO" at bounding box center [755, 238] width 100 height 13
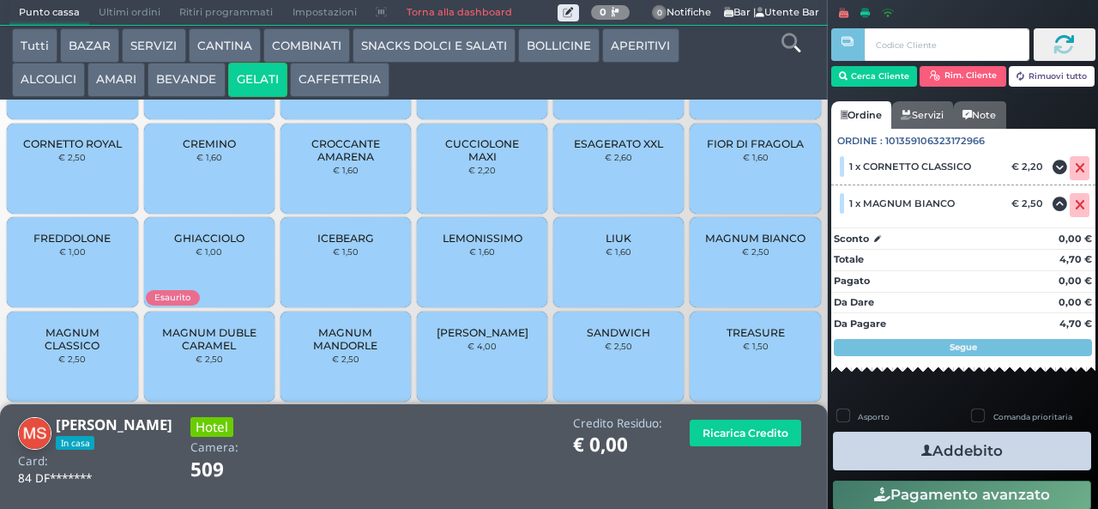
click at [1017, 446] on button "Addebito" at bounding box center [962, 450] width 258 height 39
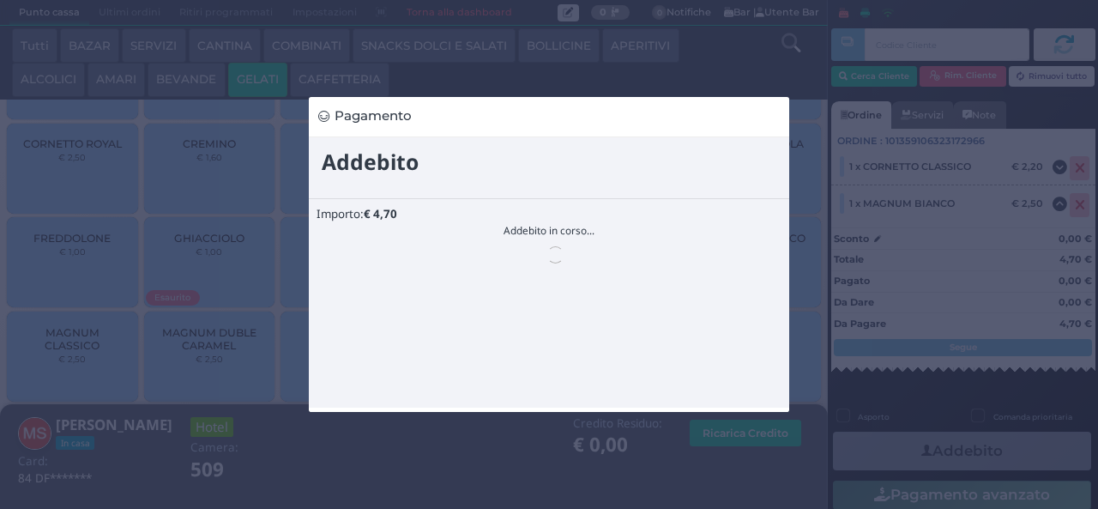
scroll to position [0, 0]
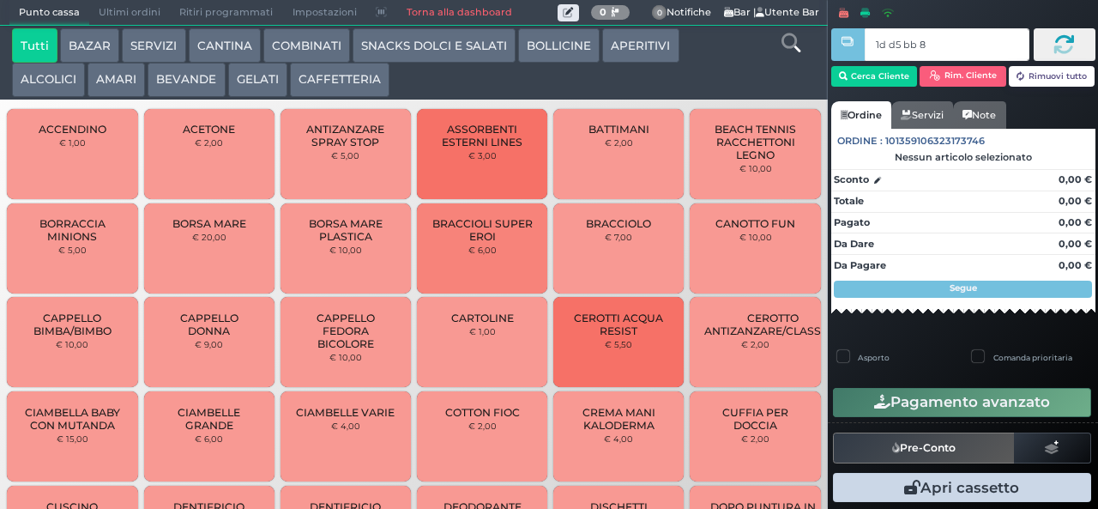
type input "1d d5 bb 8b"
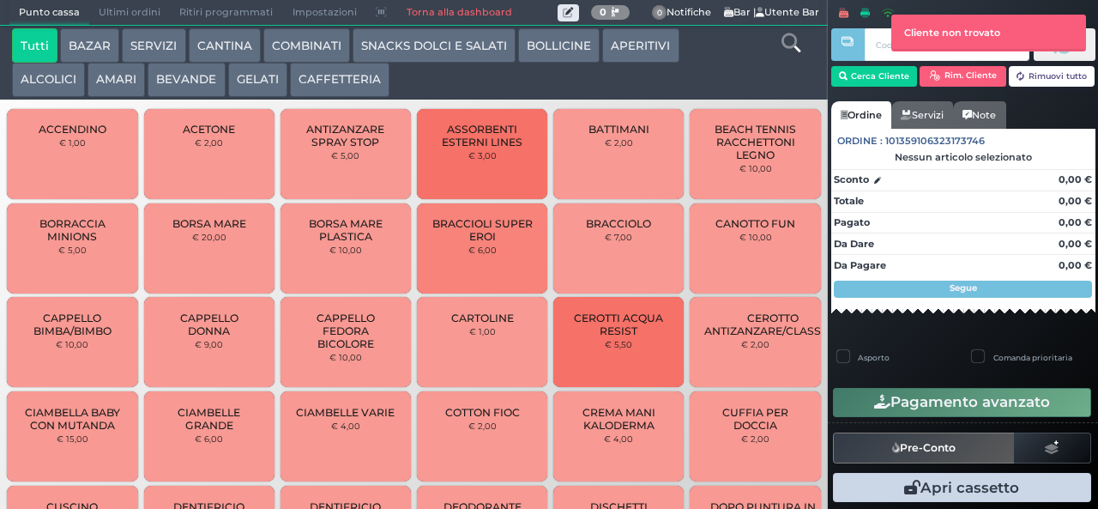
click at [334, 81] on button "CAFFETTERIA" at bounding box center [339, 80] width 99 height 34
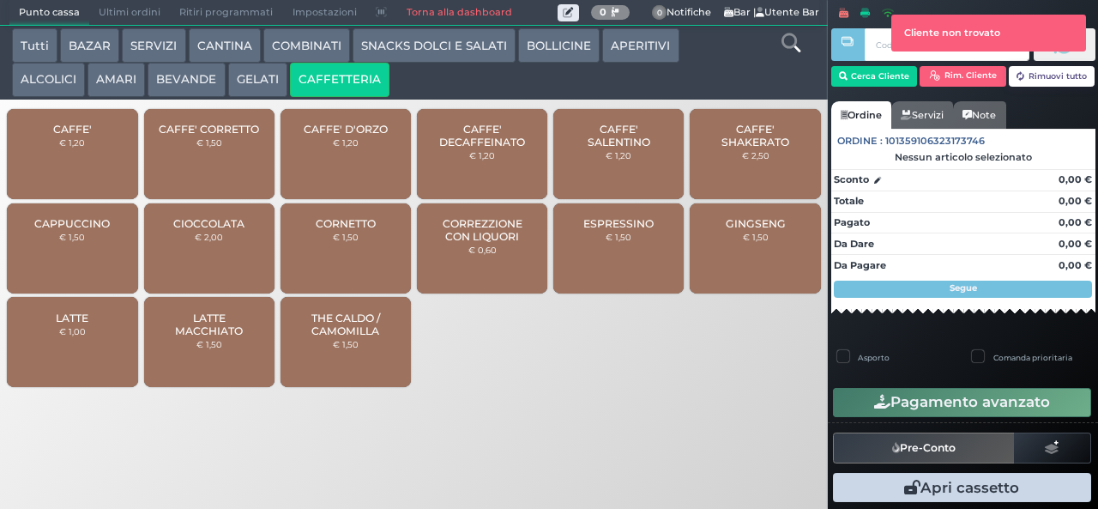
click at [612, 148] on span "CAFFE' SALENTINO" at bounding box center [619, 136] width 102 height 26
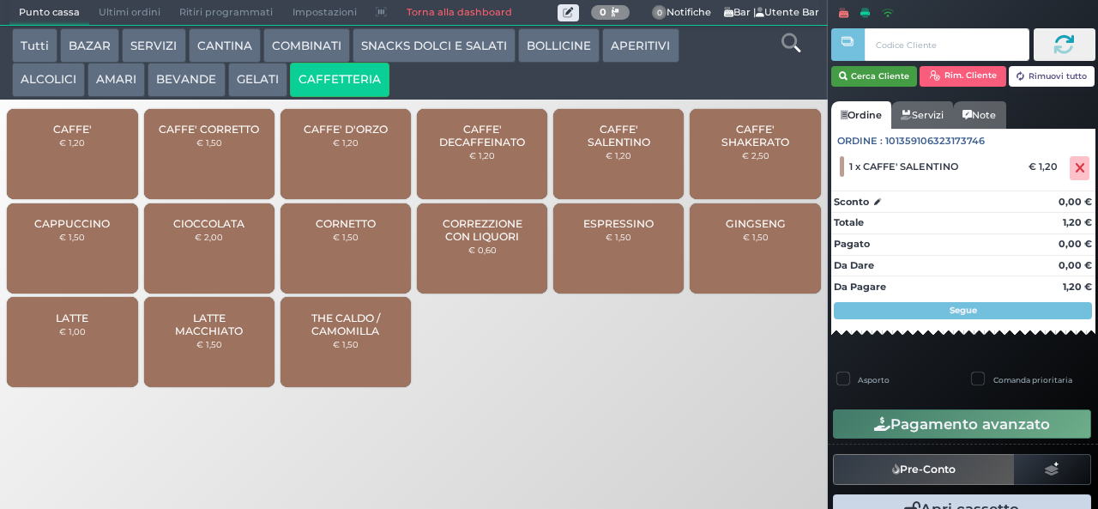
click at [875, 79] on button "Cerca Cliente" at bounding box center [874, 76] width 87 height 21
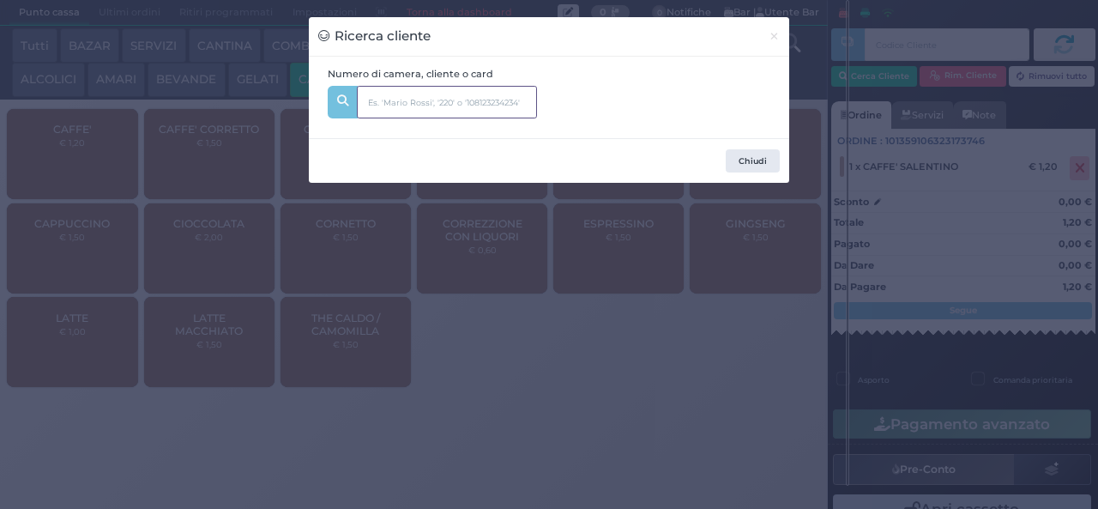
click at [495, 104] on input "text" at bounding box center [447, 102] width 180 height 33
type input "pap"
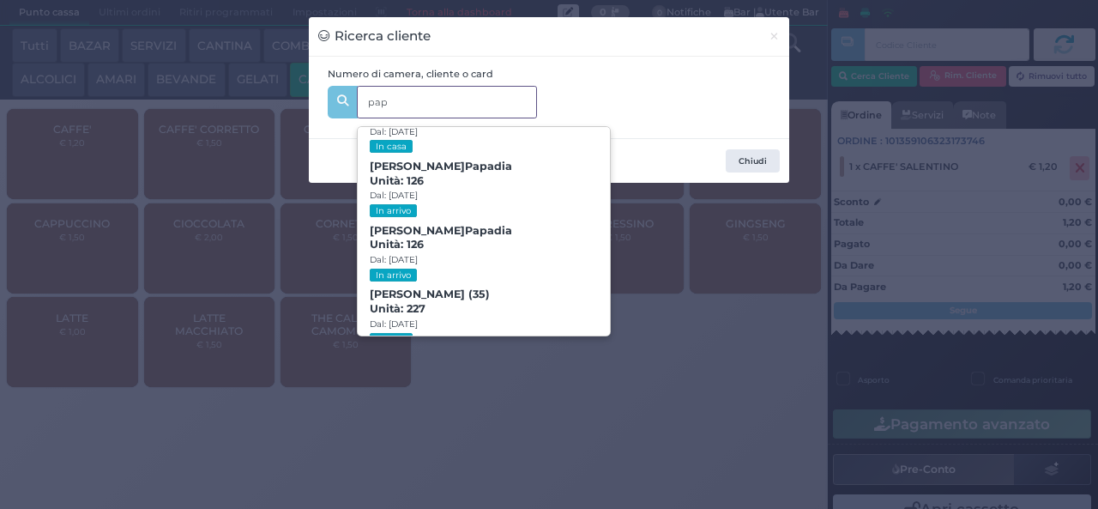
scroll to position [73, 0]
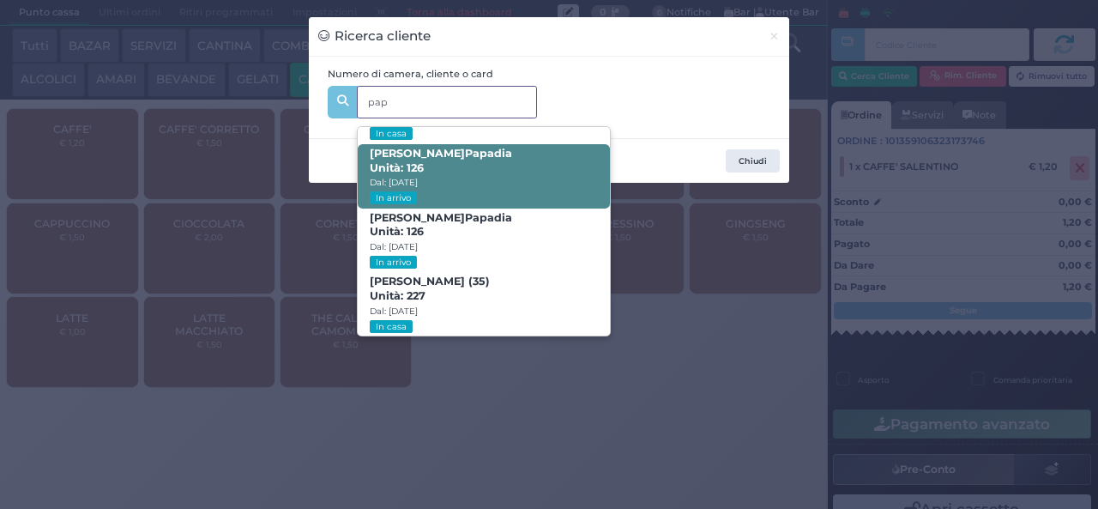
click at [475, 153] on span "Benito Pap adia Unità: 126 Dal: 12/08/2025 In arrivo" at bounding box center [483, 176] width 251 height 64
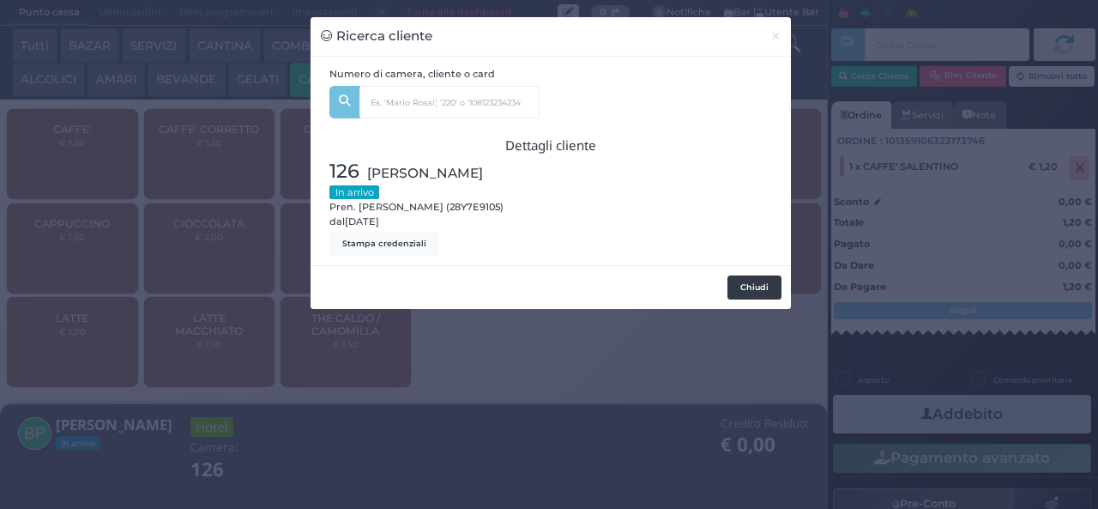
click at [758, 297] on button "Chiudi" at bounding box center [754, 287] width 54 height 24
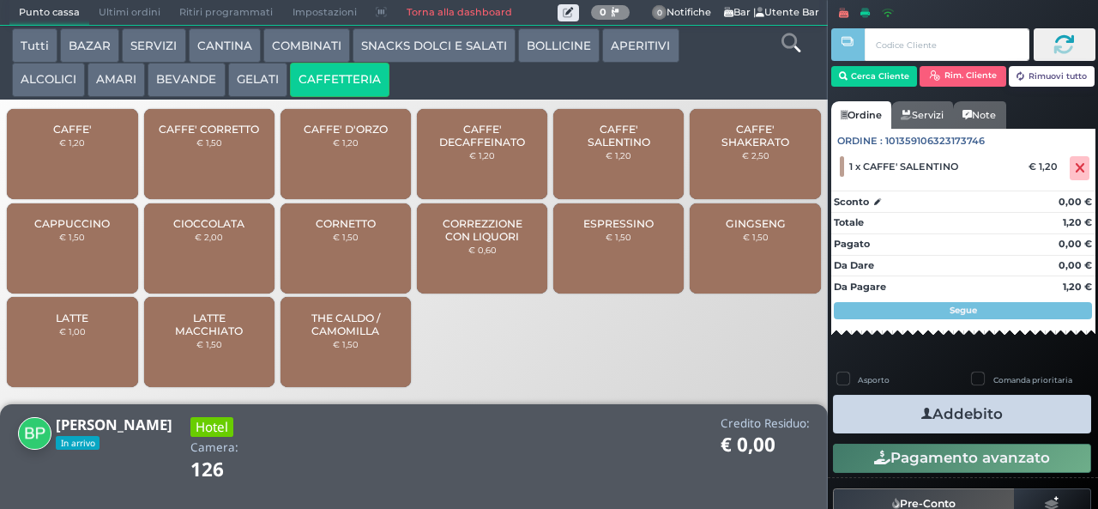
click at [1008, 414] on button "Addebito" at bounding box center [962, 413] width 258 height 39
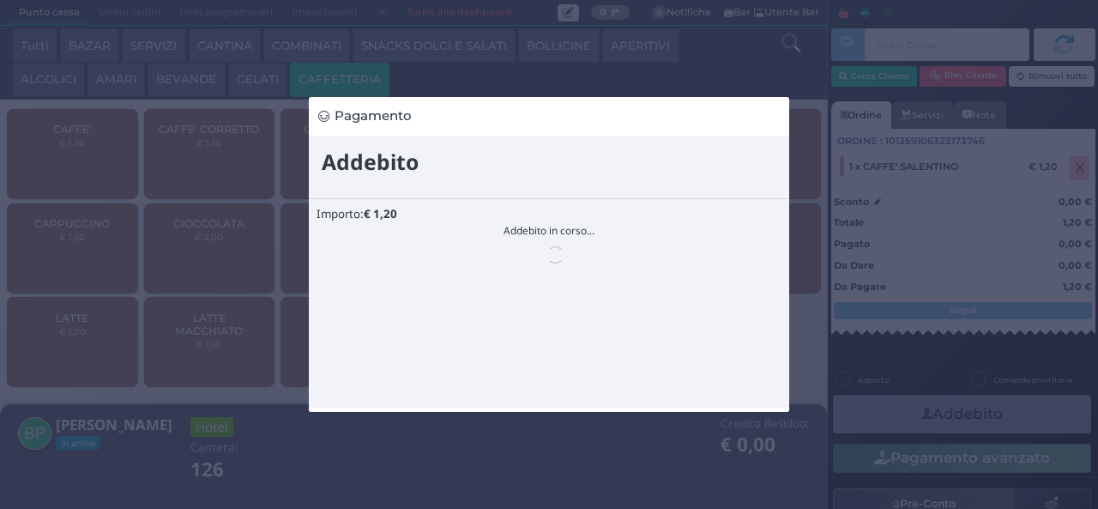
scroll to position [0, 0]
